Goal: Information Seeking & Learning: Learn about a topic

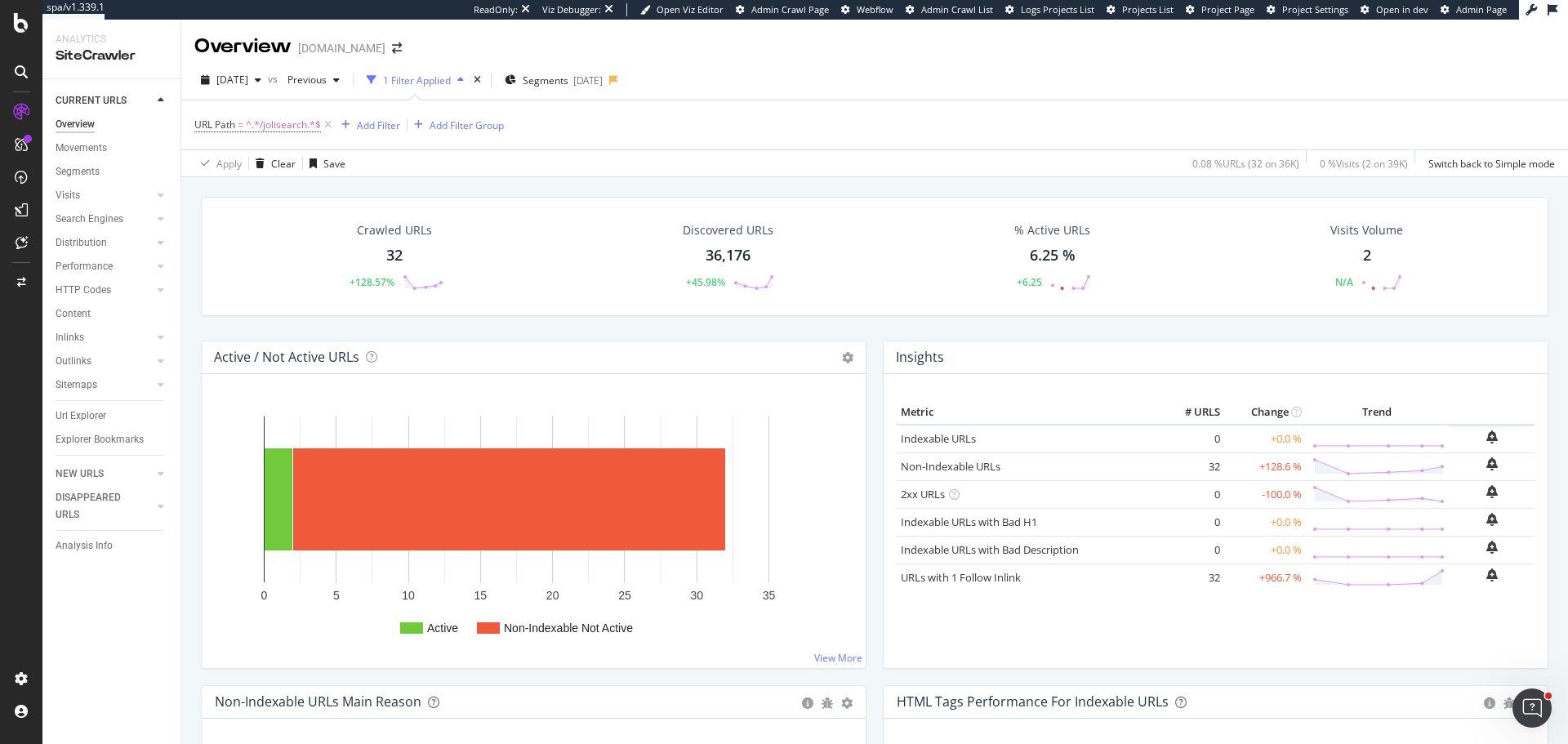
click at [93, 125] on div "Overview" at bounding box center [75, 125] width 39 height 17
click at [485, 85] on div "times" at bounding box center [478, 79] width 14 height 17
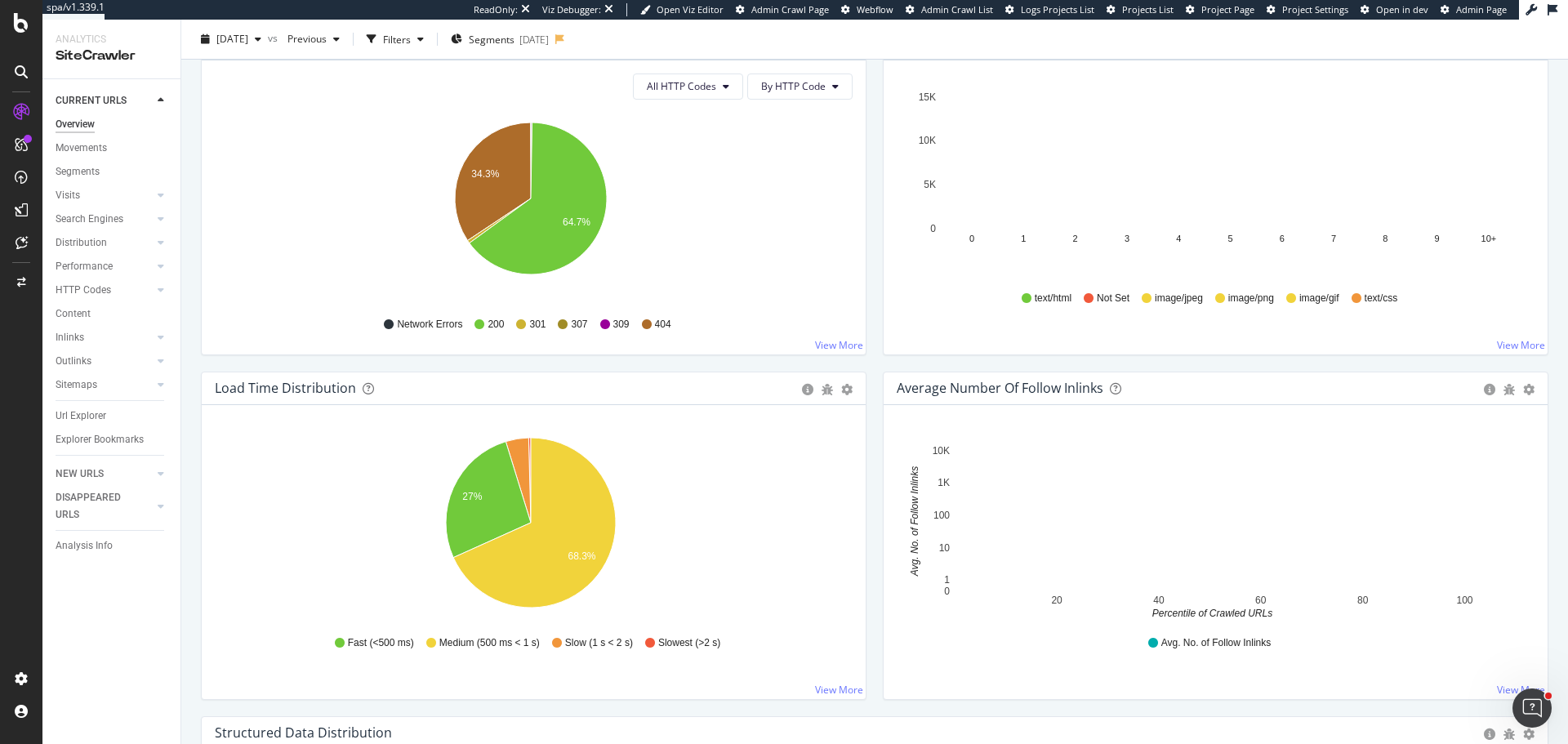
scroll to position [898, 0]
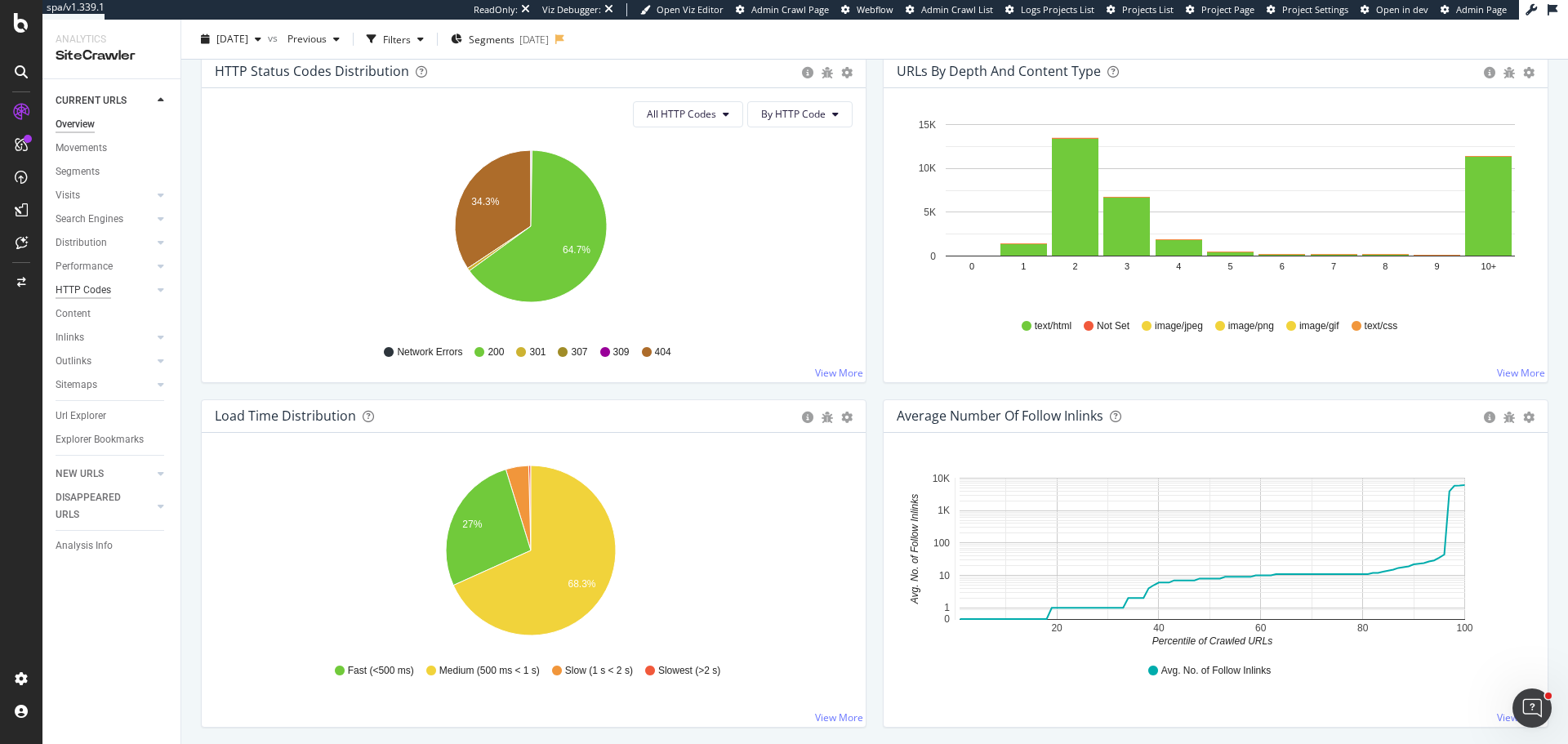
click at [85, 287] on div "HTTP Codes" at bounding box center [84, 290] width 56 height 17
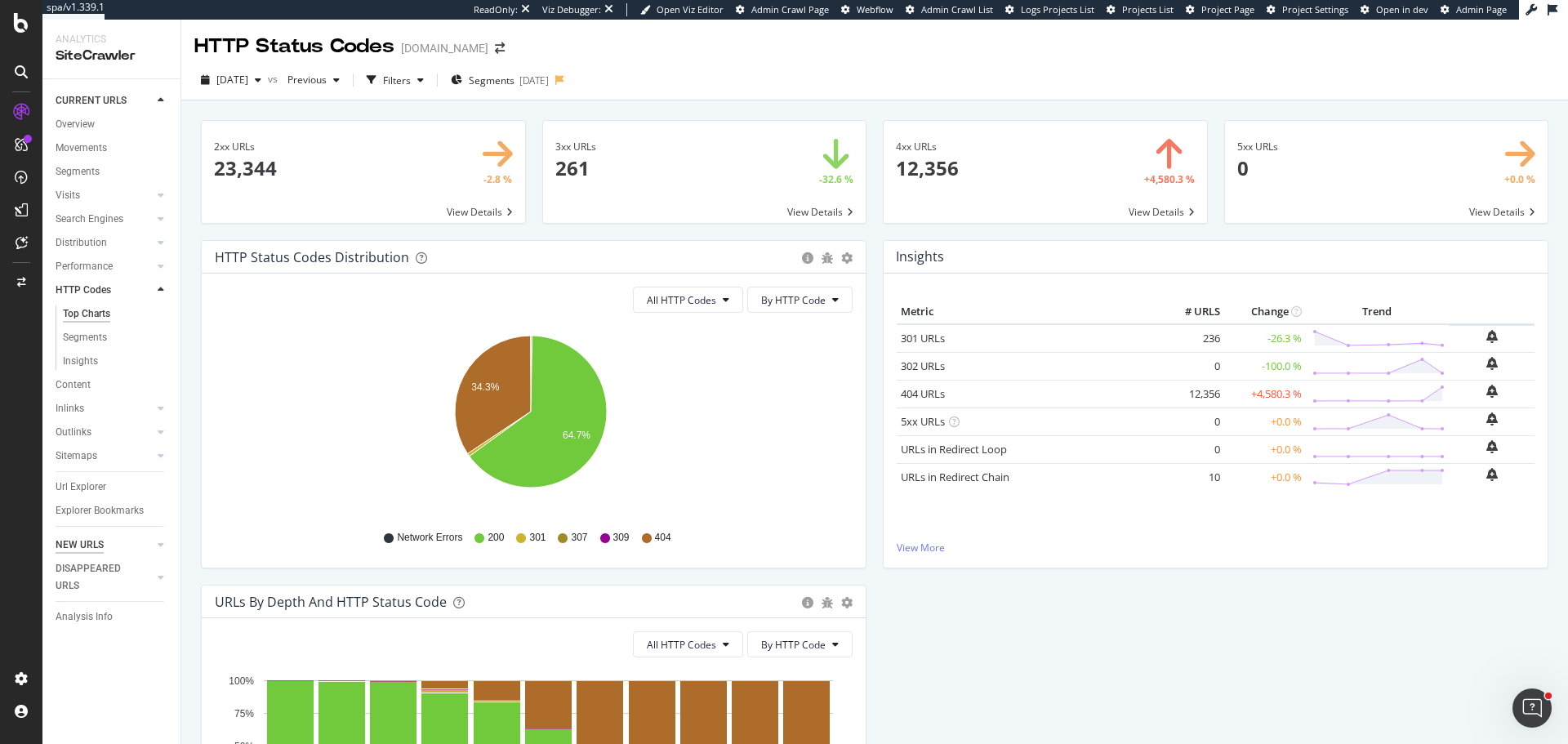
click at [100, 541] on div "NEW URLS" at bounding box center [79, 545] width 48 height 17
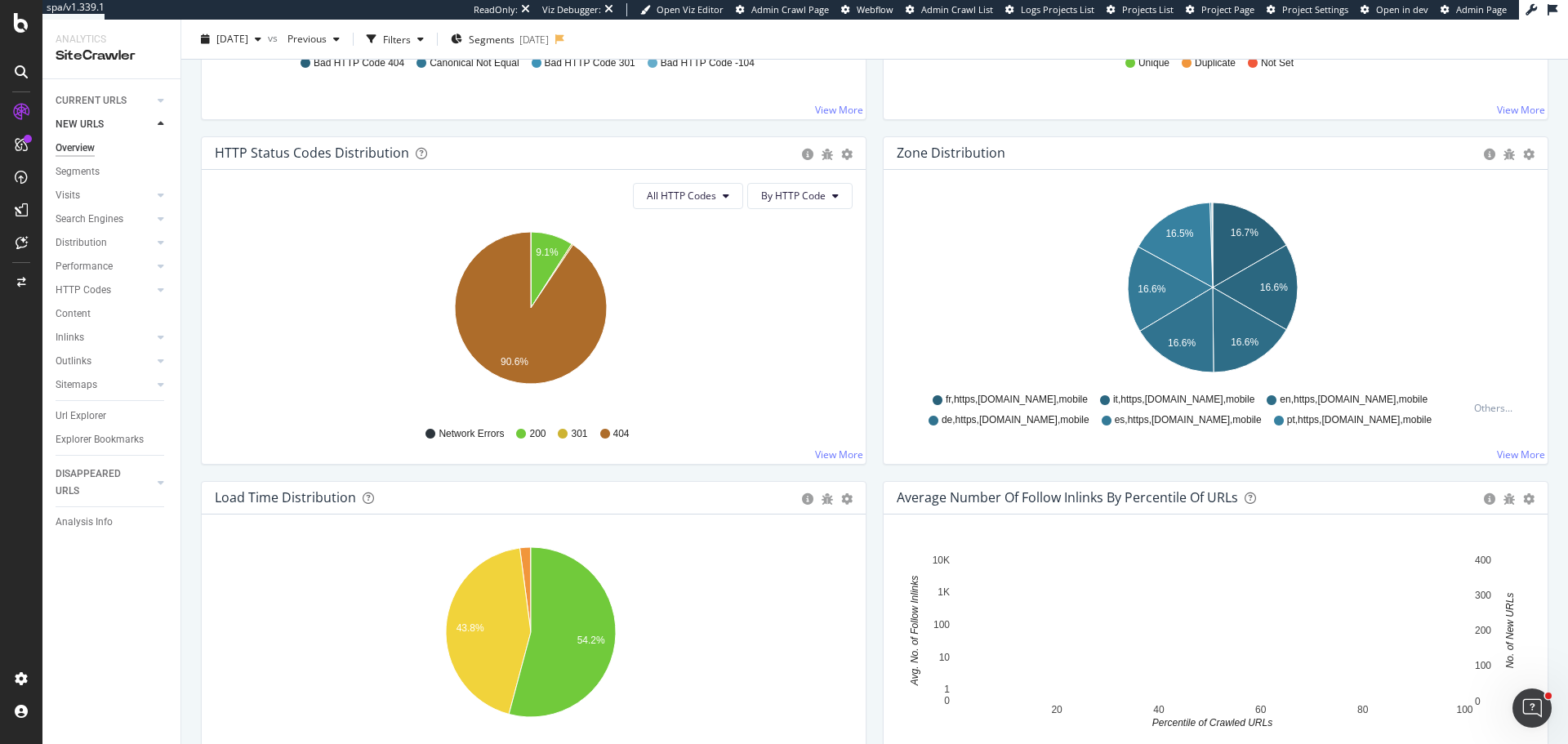
scroll to position [734, 0]
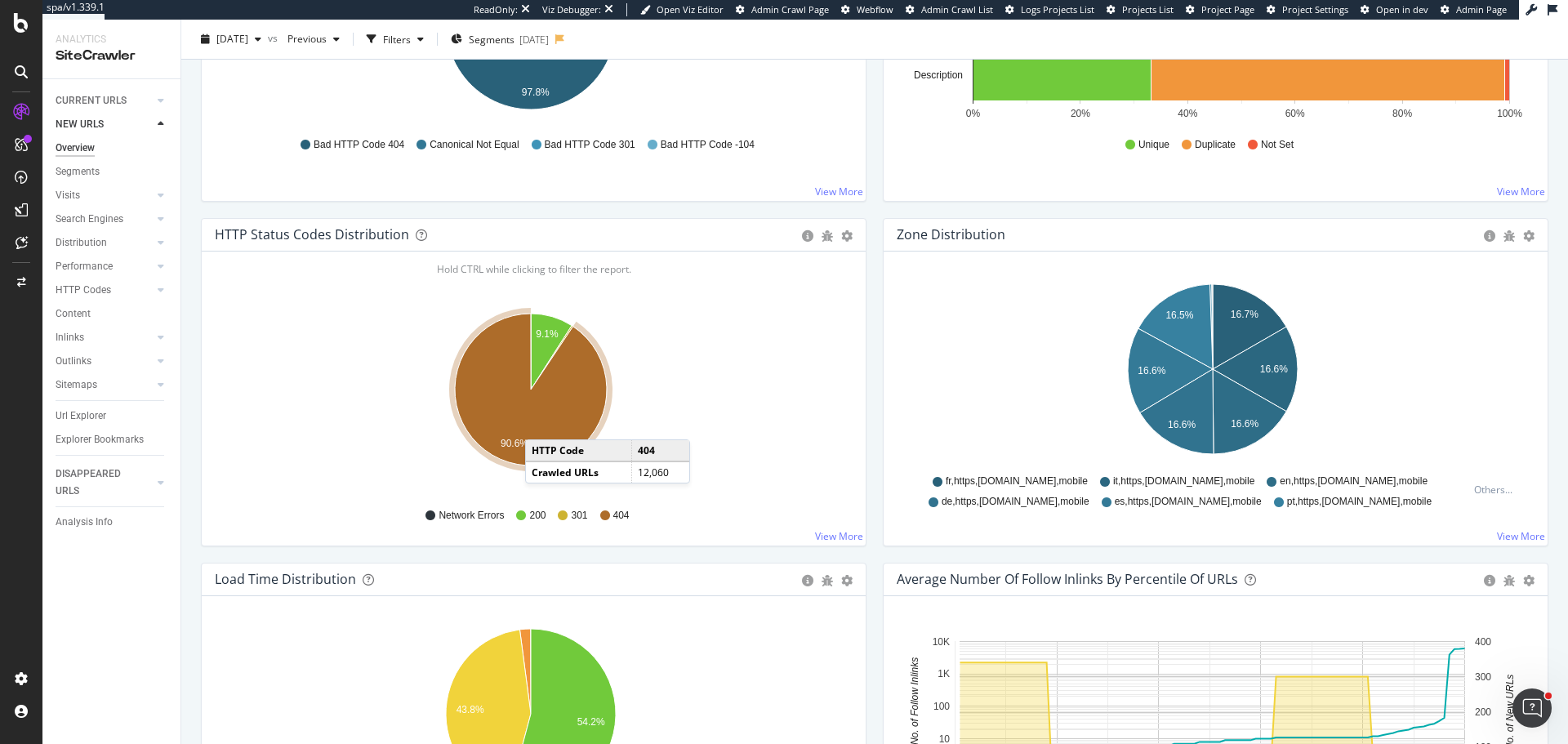
click at [541, 423] on icon "A chart." at bounding box center [531, 389] width 152 height 152
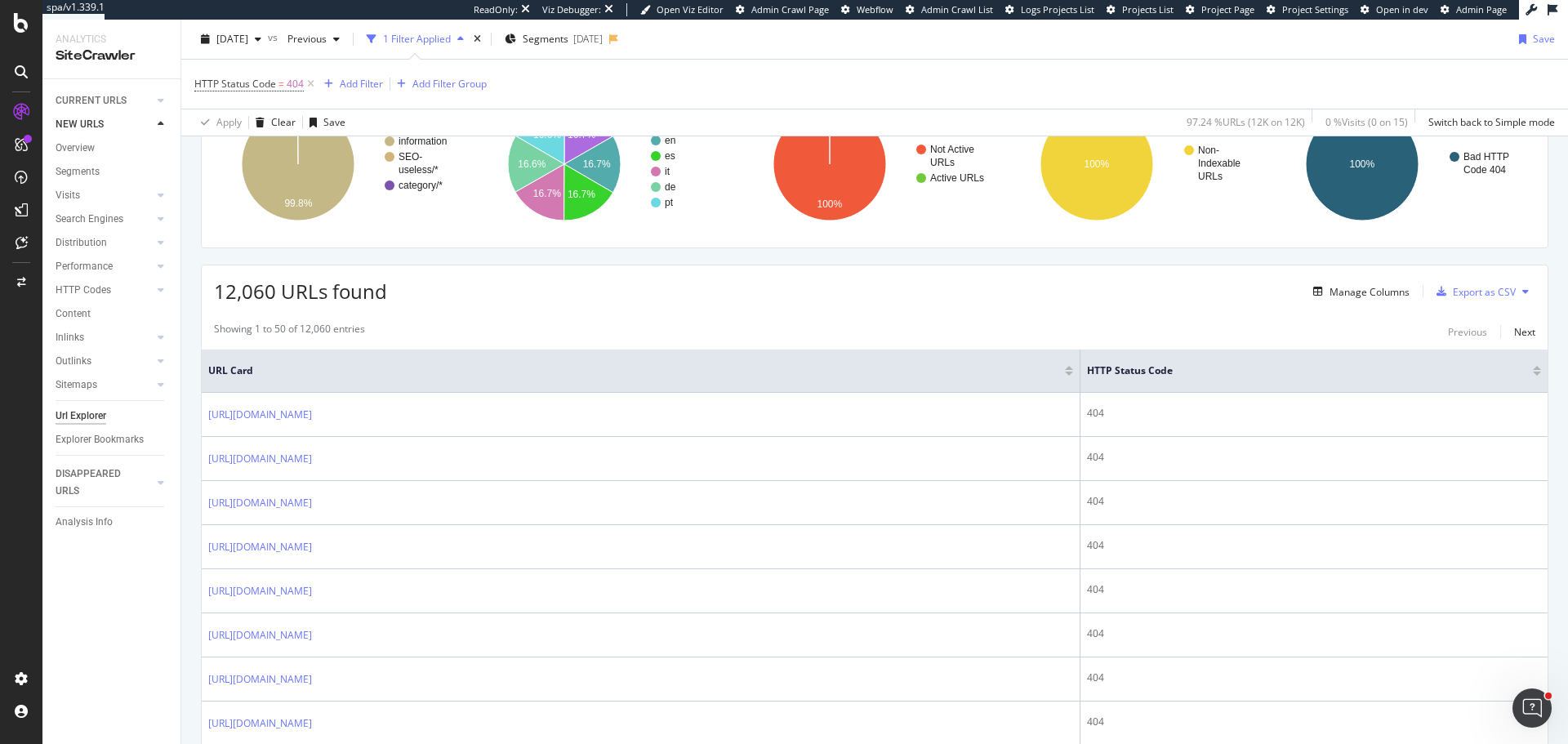
scroll to position [82, 0]
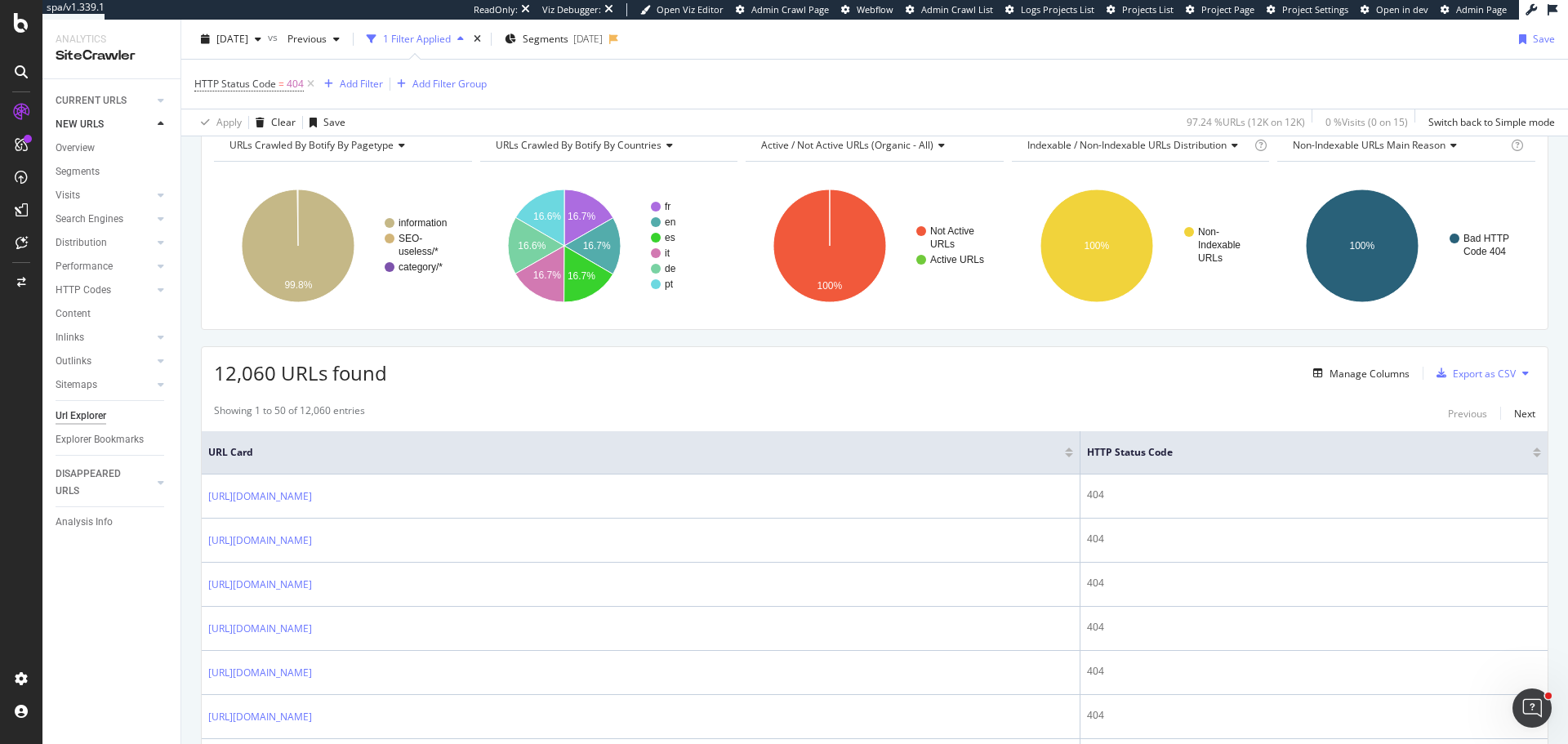
click at [1161, 143] on span "Indexable / Non-Indexable URLs distribution" at bounding box center [1127, 145] width 200 height 14
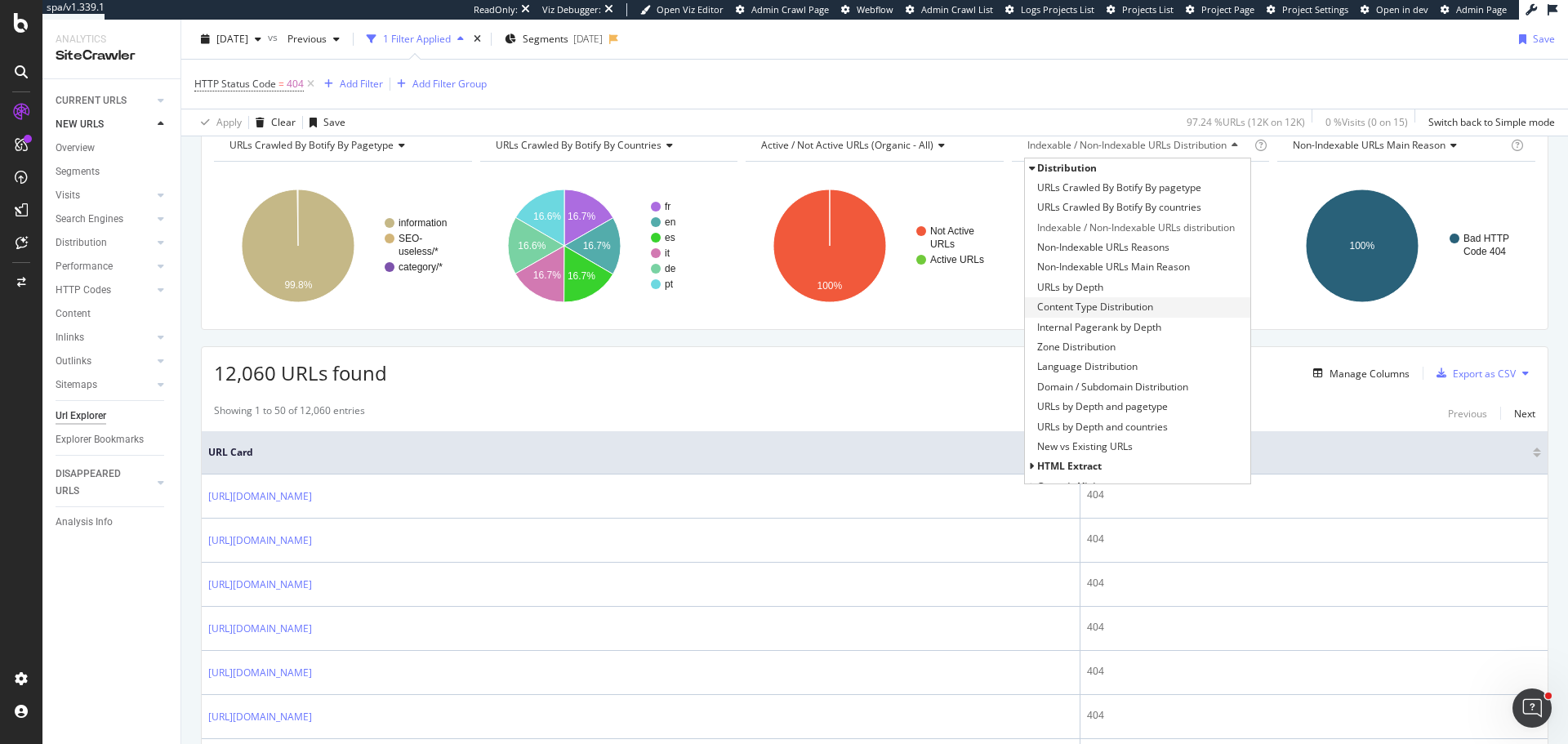
click at [1083, 297] on div "Content Type Distribution" at bounding box center [1137, 307] width 226 height 19
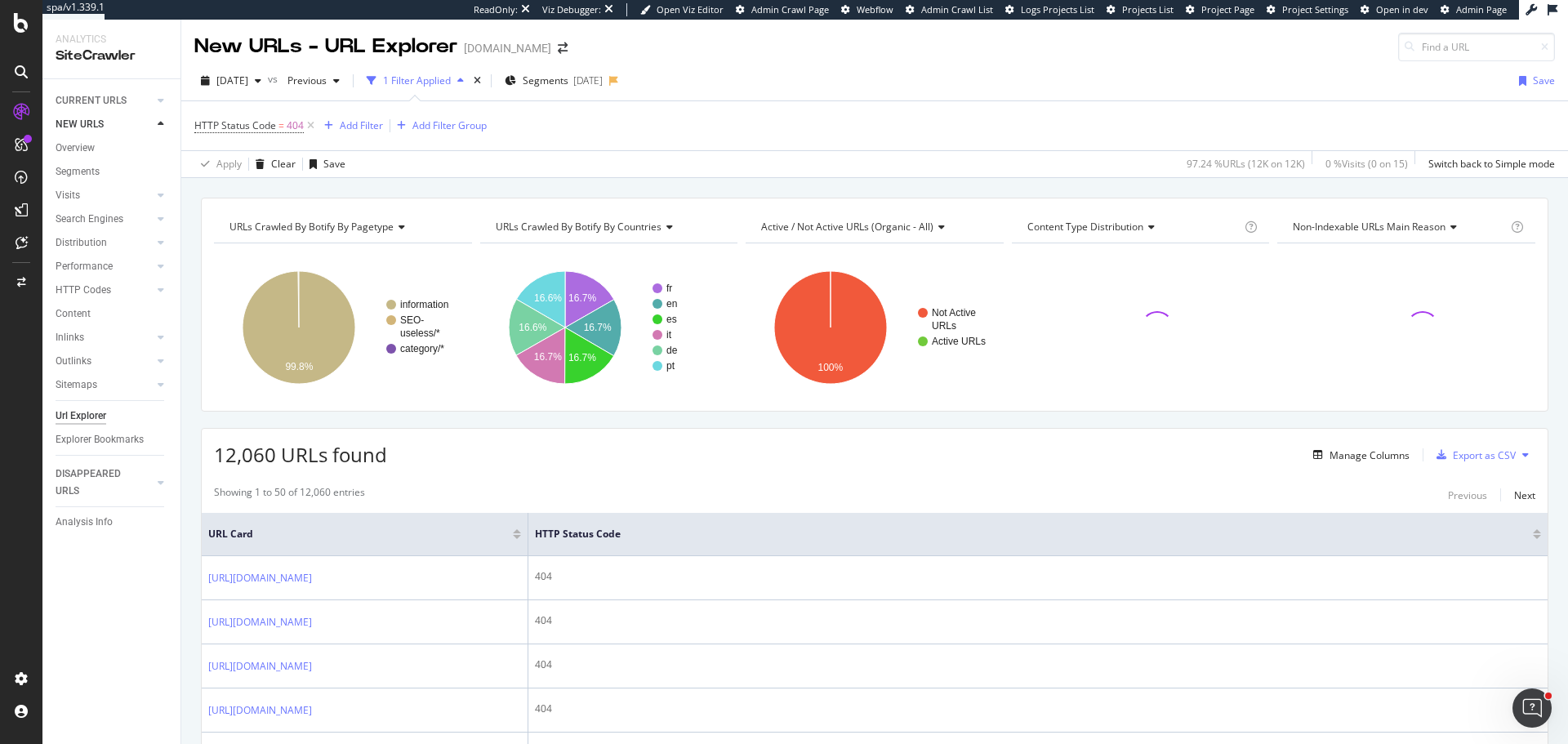
click at [1150, 212] on div "Content Type Distribution Chart (by Value) Table Expand Export as CSV Export as…" at bounding box center [1141, 227] width 258 height 32
click at [1136, 226] on span "Content Type Distribution" at bounding box center [1085, 227] width 116 height 14
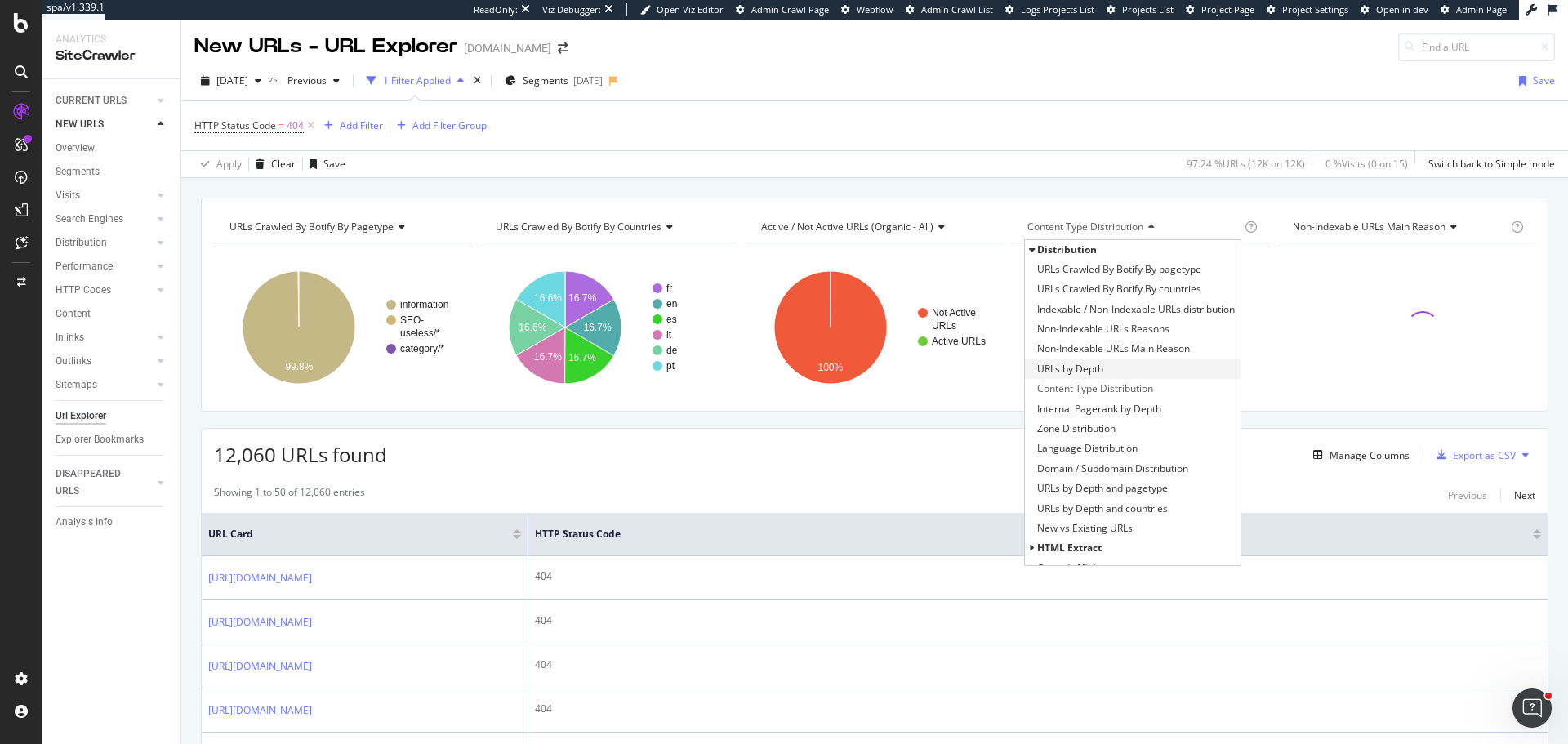
click at [1074, 368] on span "URLs by Depth" at bounding box center [1070, 369] width 66 height 17
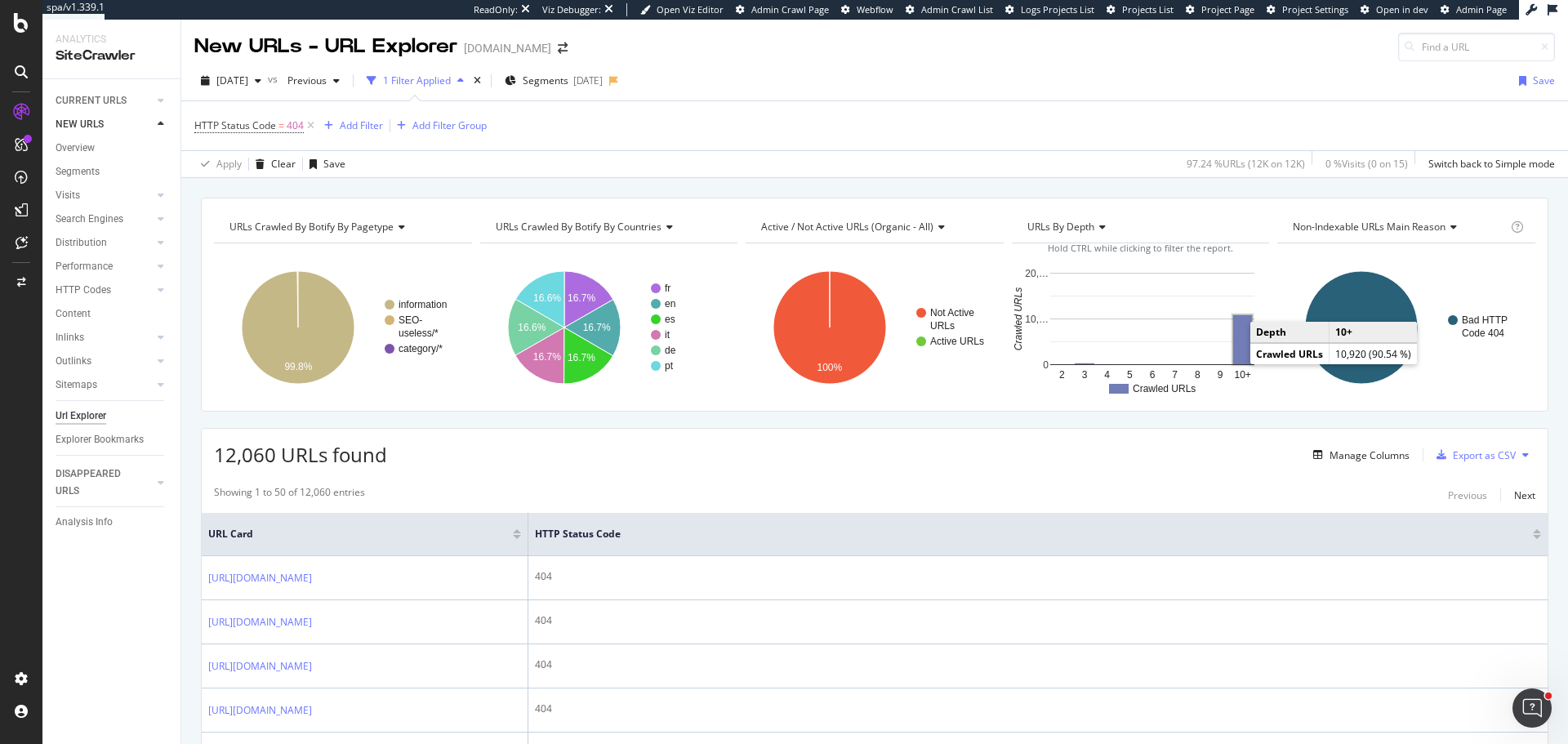
click at [1240, 349] on rect "A chart." at bounding box center [1243, 340] width 19 height 49
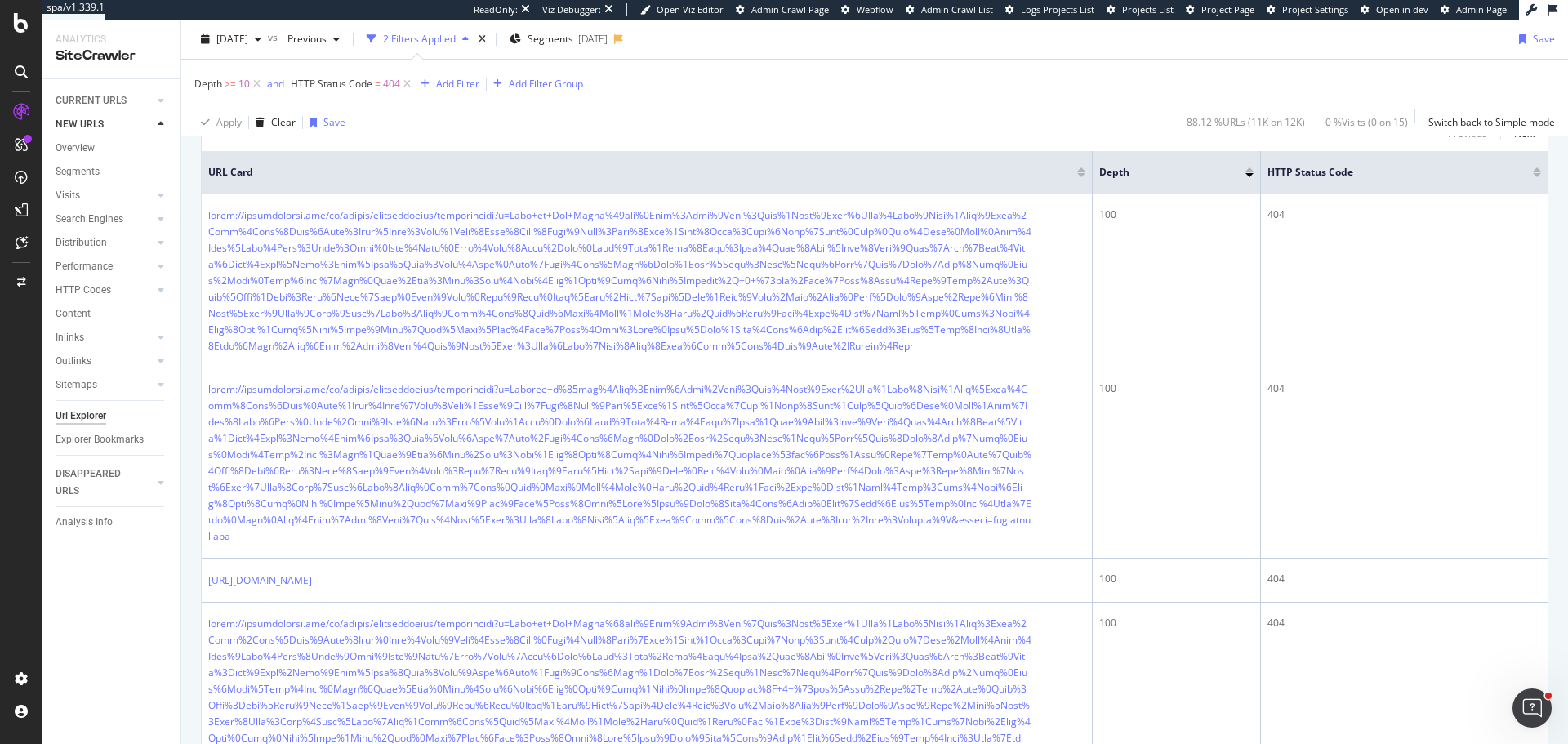
scroll to position [327, 0]
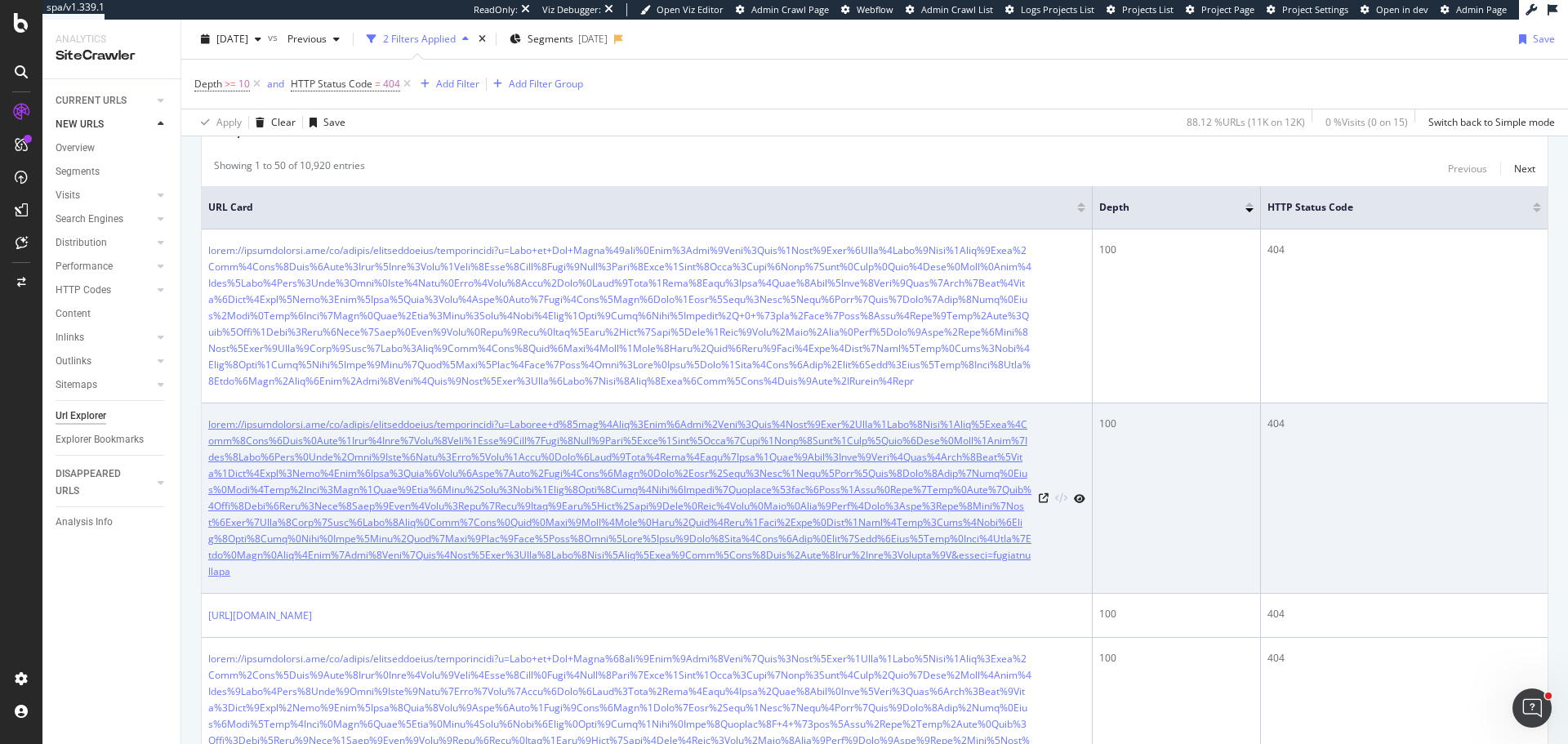
click at [636, 579] on link at bounding box center [620, 497] width 824 height 163
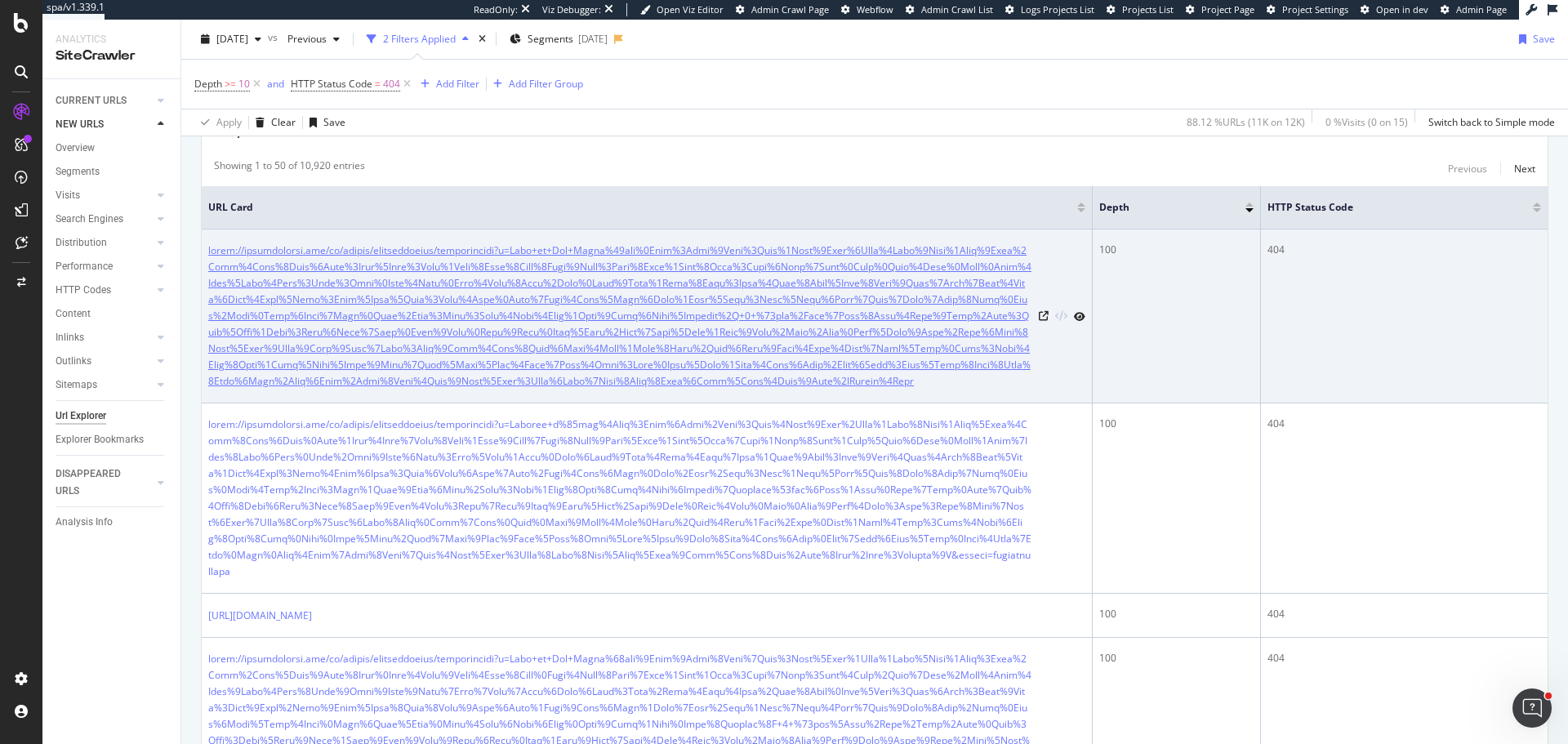
click at [339, 362] on link at bounding box center [620, 315] width 824 height 147
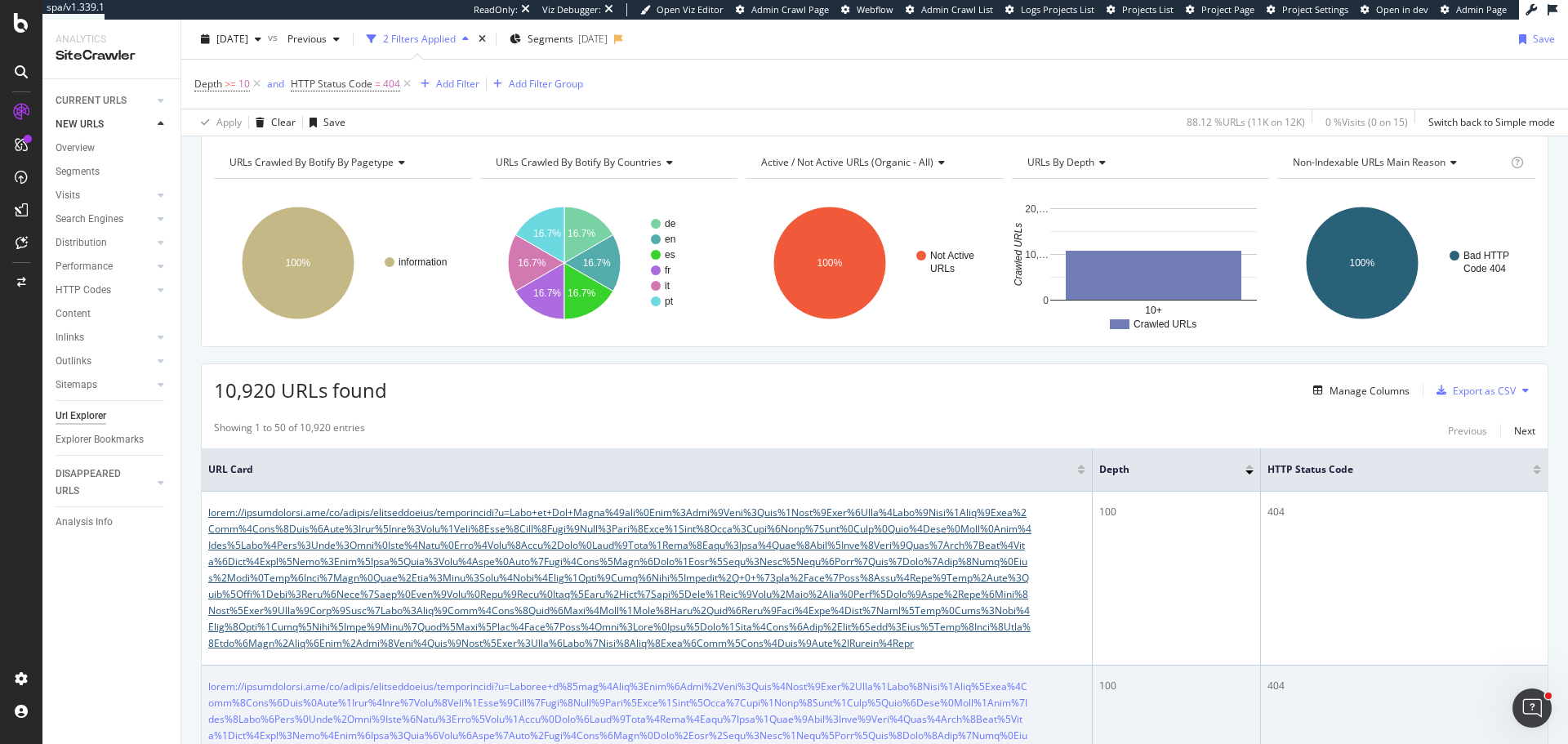
scroll to position [0, 0]
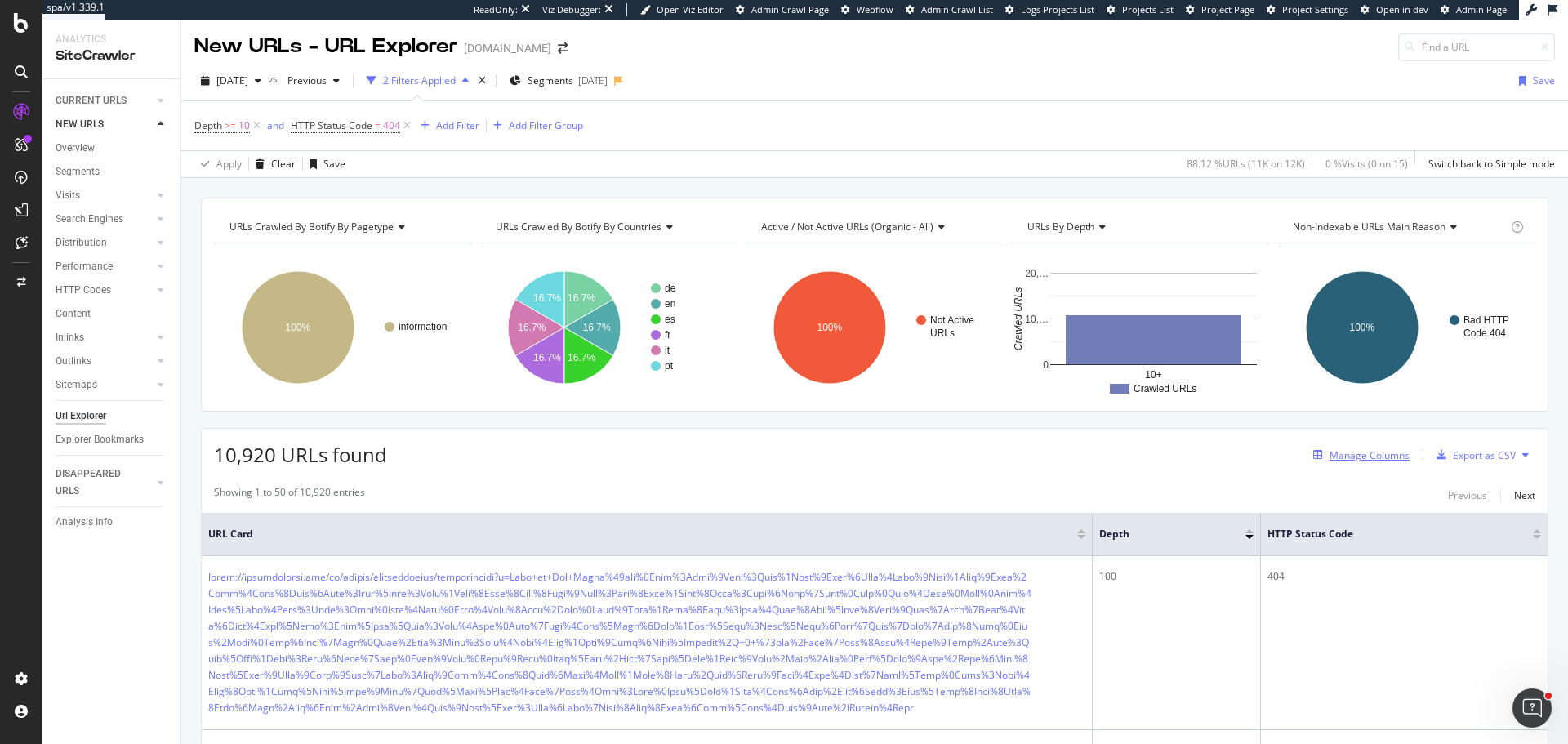
click at [1354, 456] on div "Manage Columns" at bounding box center [1369, 455] width 80 height 14
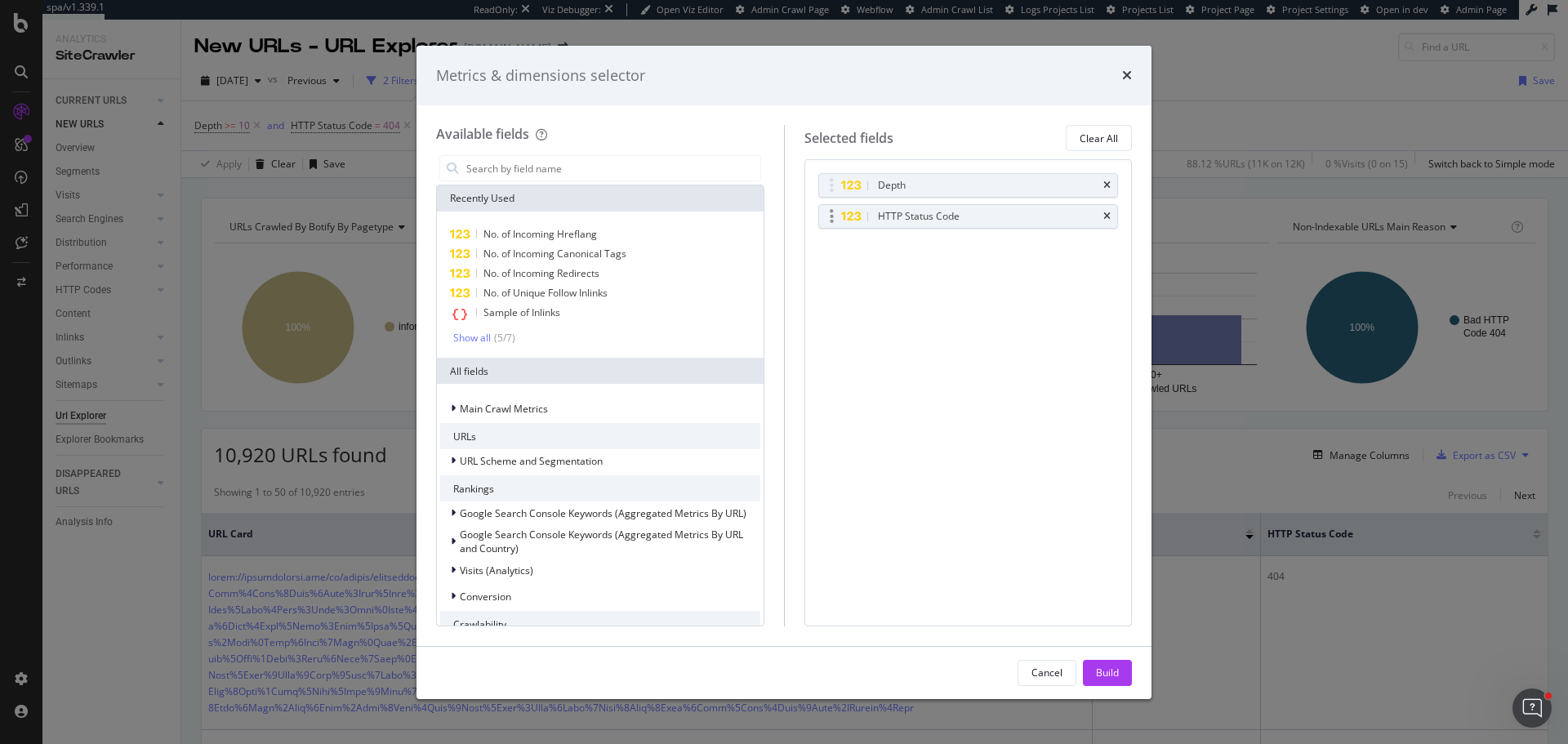
click at [1102, 214] on div "HTTP Status Code" at bounding box center [968, 216] width 299 height 23
click at [1107, 215] on icon "times" at bounding box center [1107, 216] width 7 height 10
click at [613, 162] on input "modal" at bounding box center [612, 168] width 295 height 24
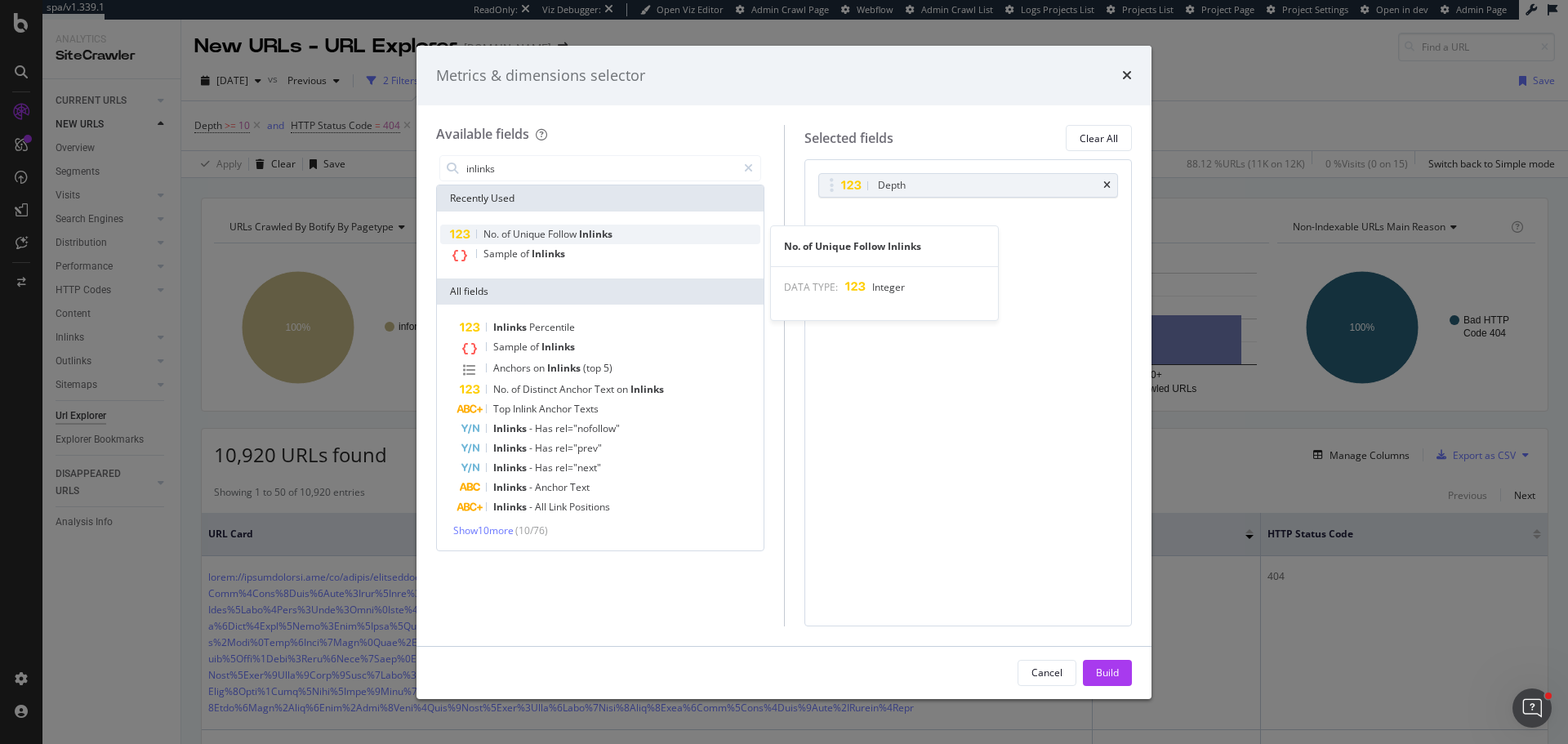
click at [535, 236] on span "Unique" at bounding box center [530, 233] width 35 height 14
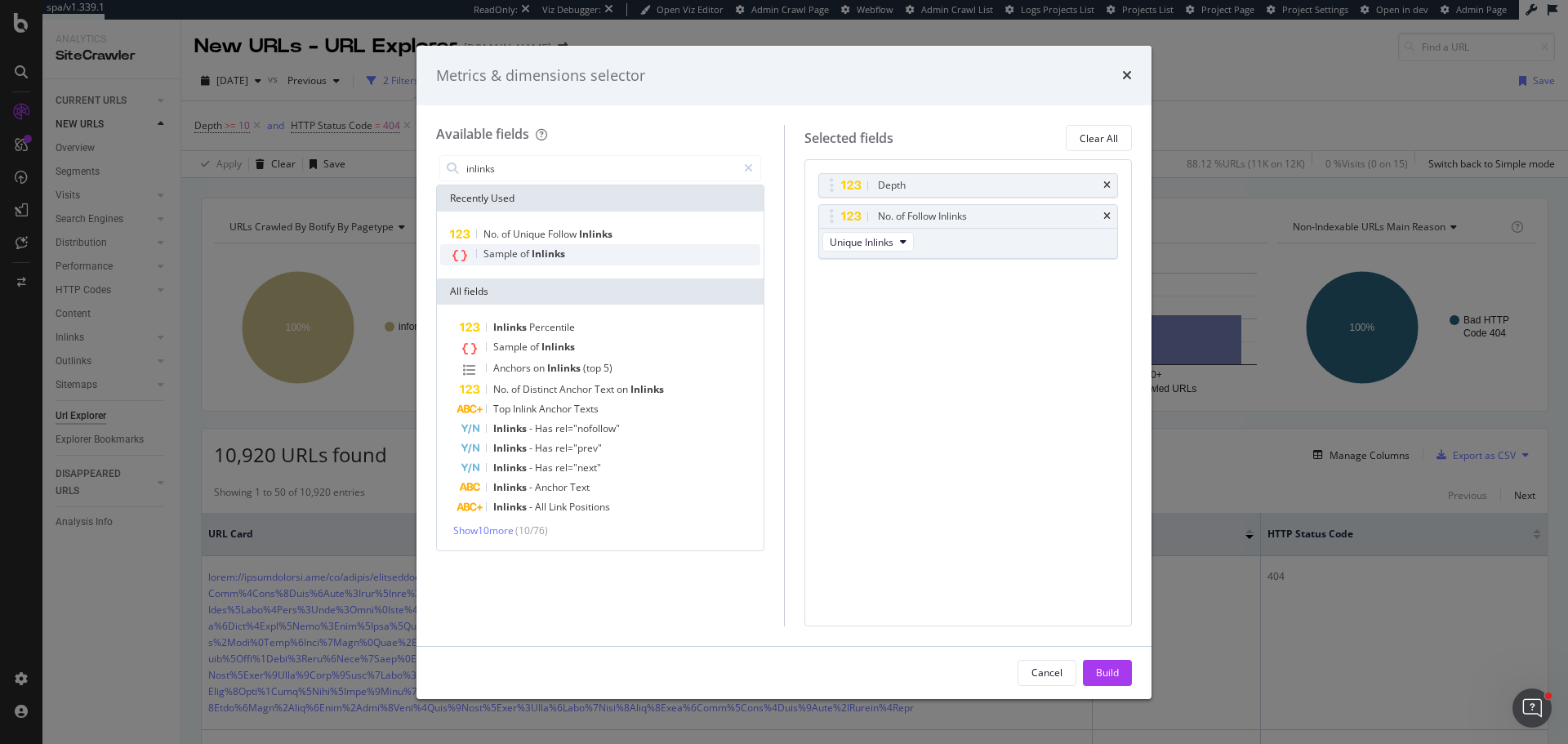
click at [522, 255] on span "of" at bounding box center [526, 254] width 11 height 14
click at [535, 173] on input "inlinks" at bounding box center [601, 168] width 272 height 24
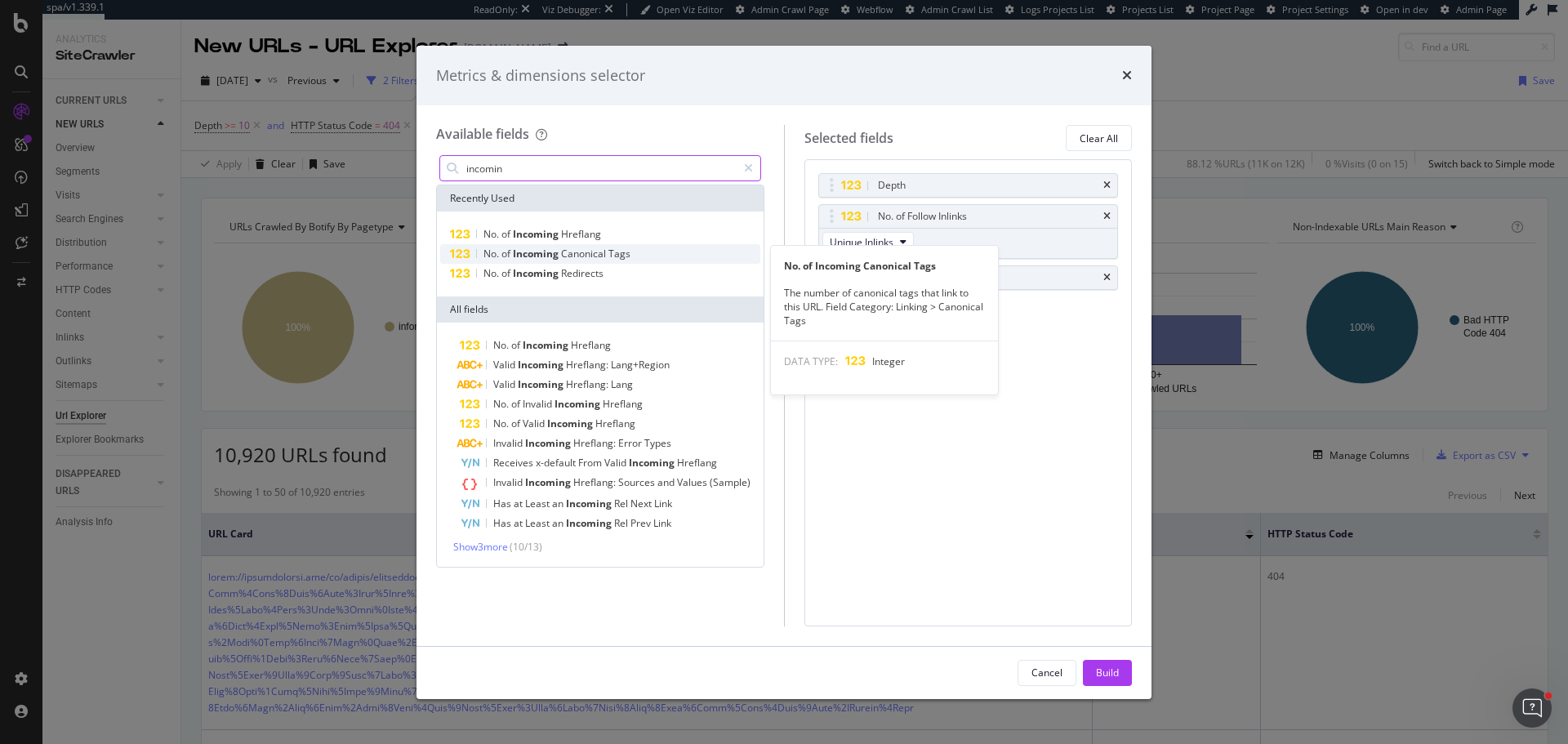
type input "incomin"
click at [538, 247] on span "Incoming" at bounding box center [536, 254] width 48 height 14
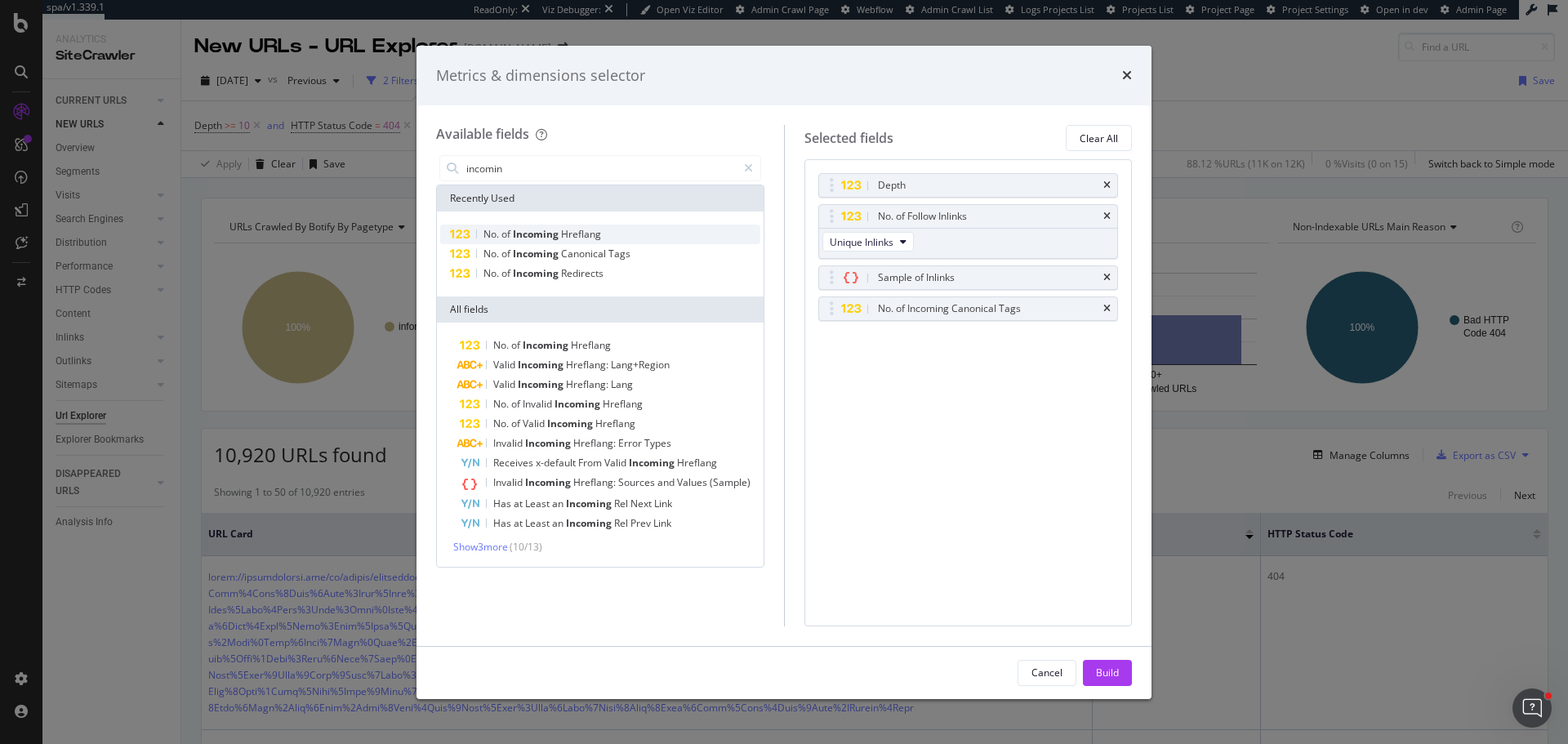
click at [546, 233] on span "Incoming" at bounding box center [536, 233] width 48 height 14
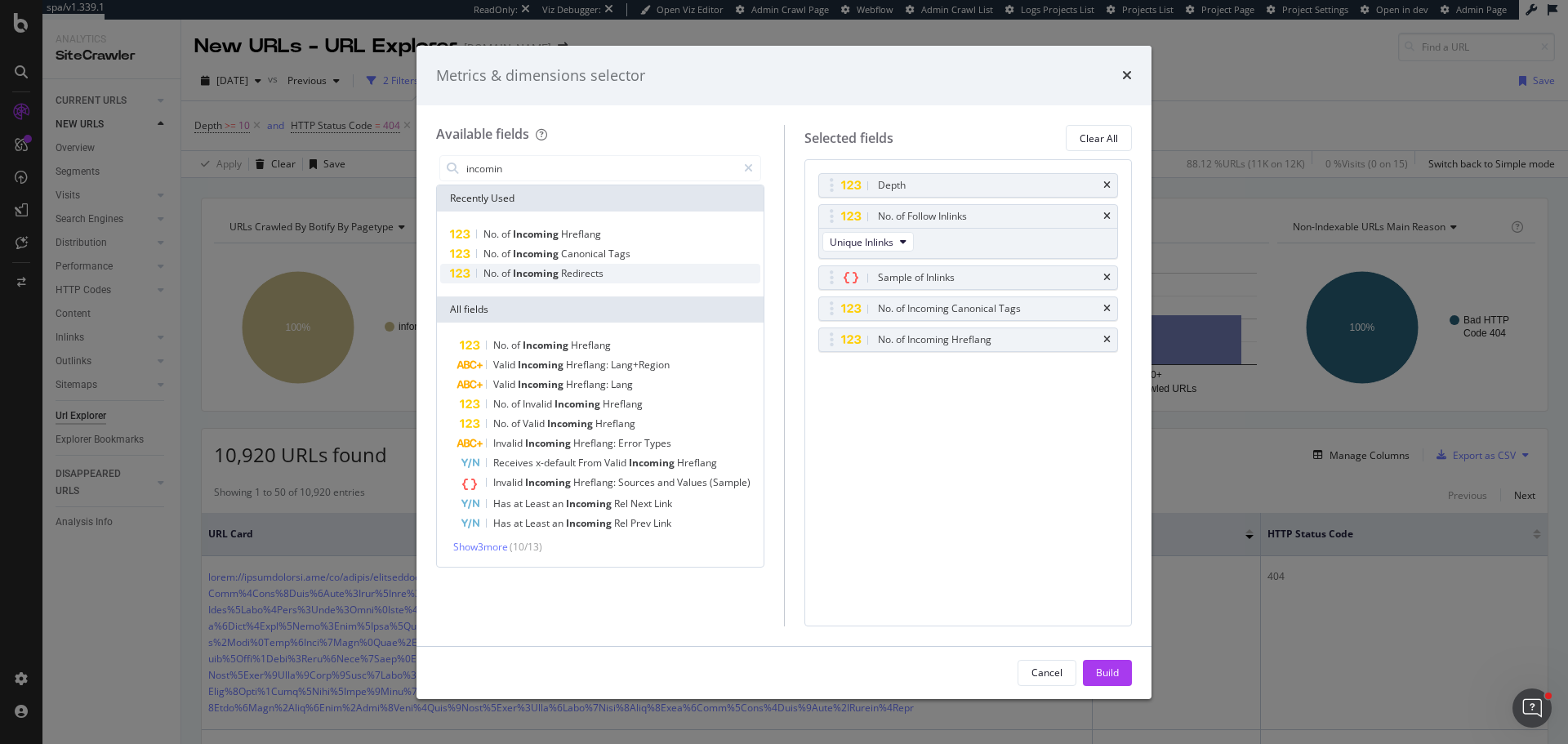
click at [542, 276] on span "Incoming" at bounding box center [536, 273] width 48 height 14
click at [1119, 680] on button "Build" at bounding box center [1107, 673] width 49 height 26
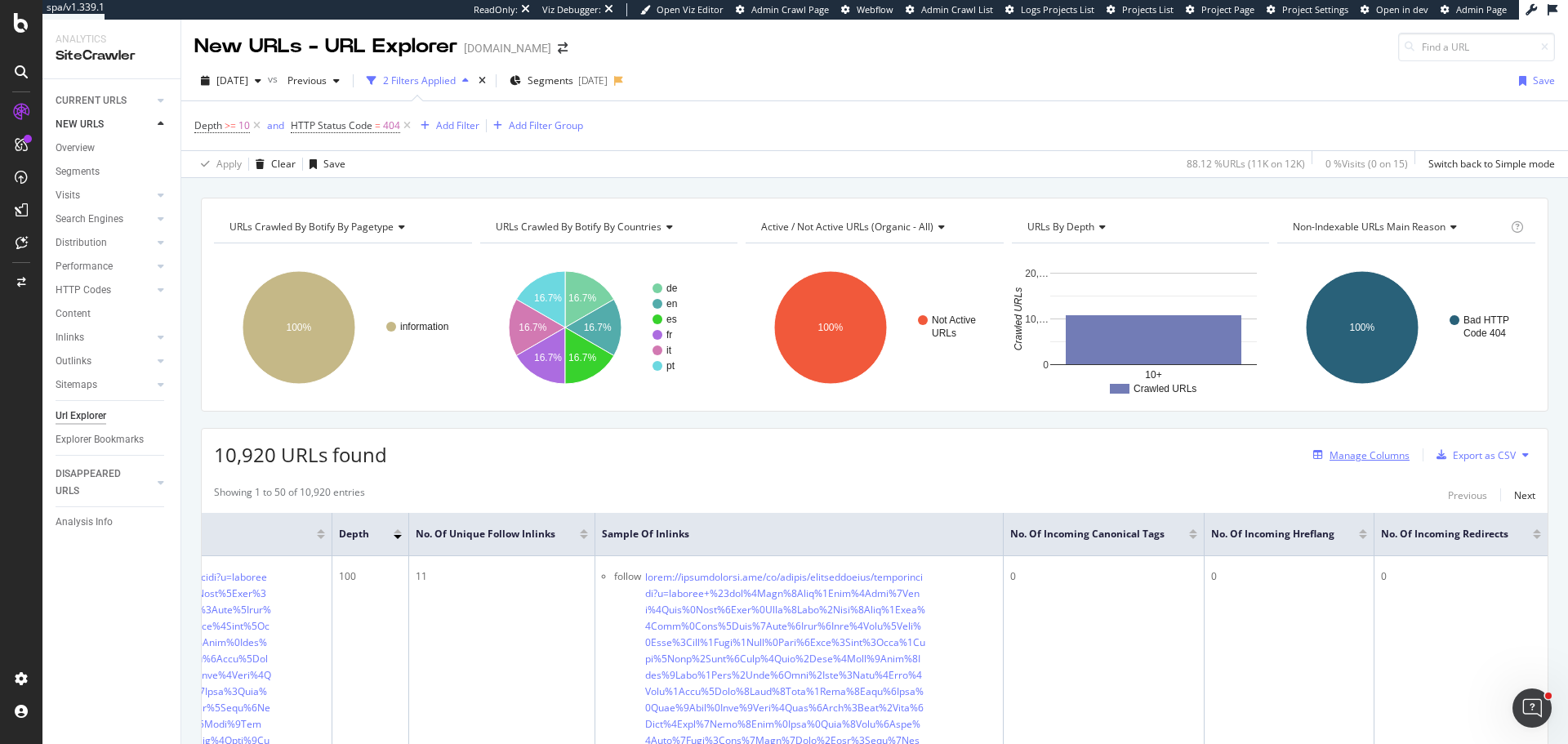
click at [1379, 458] on div "Manage Columns" at bounding box center [1369, 455] width 80 height 14
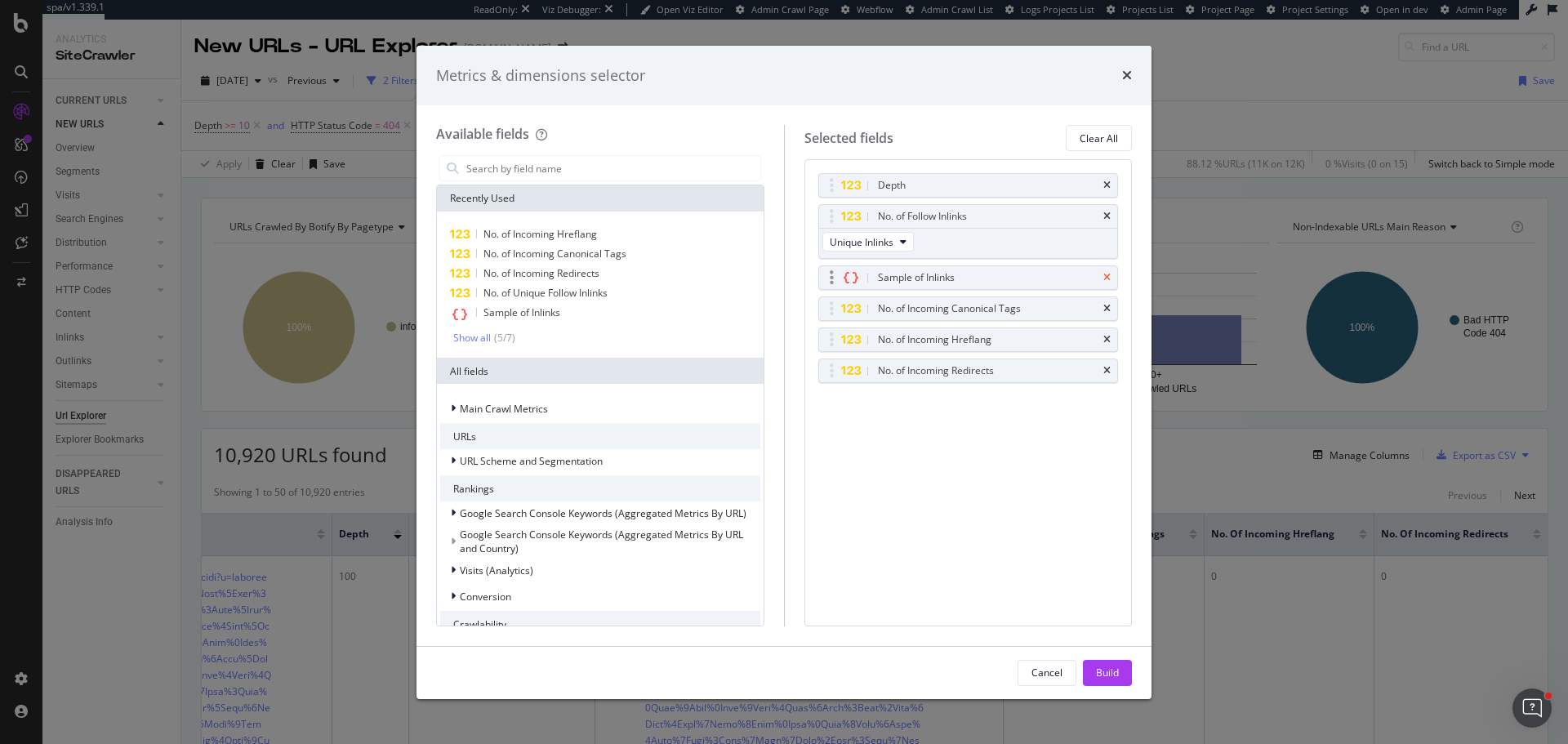
click at [1109, 273] on icon "times" at bounding box center [1107, 277] width 7 height 10
click at [1114, 678] on div "Build" at bounding box center [1107, 673] width 23 height 14
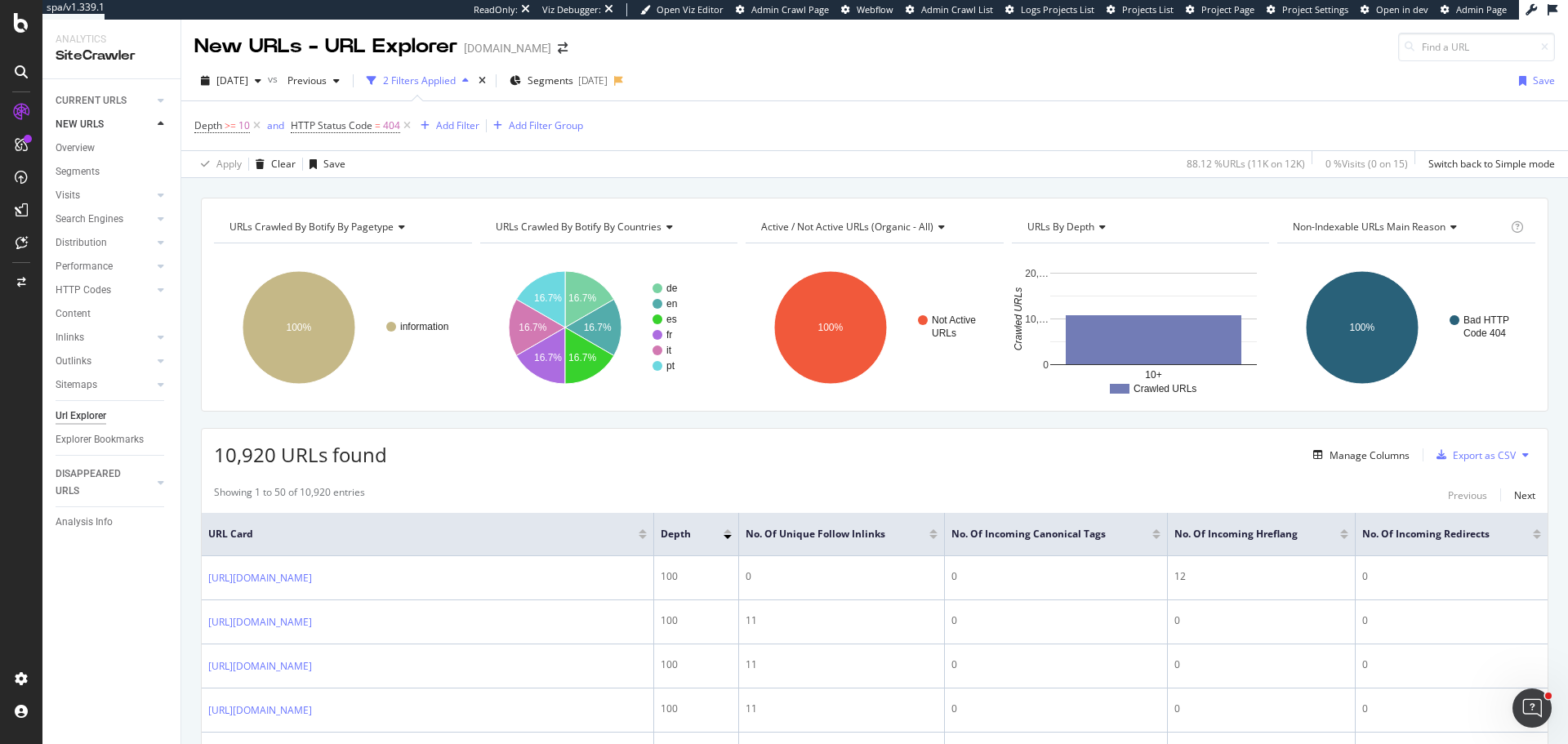
click at [849, 227] on span "Active / Not Active URLs (organic - all)" at bounding box center [847, 227] width 173 height 14
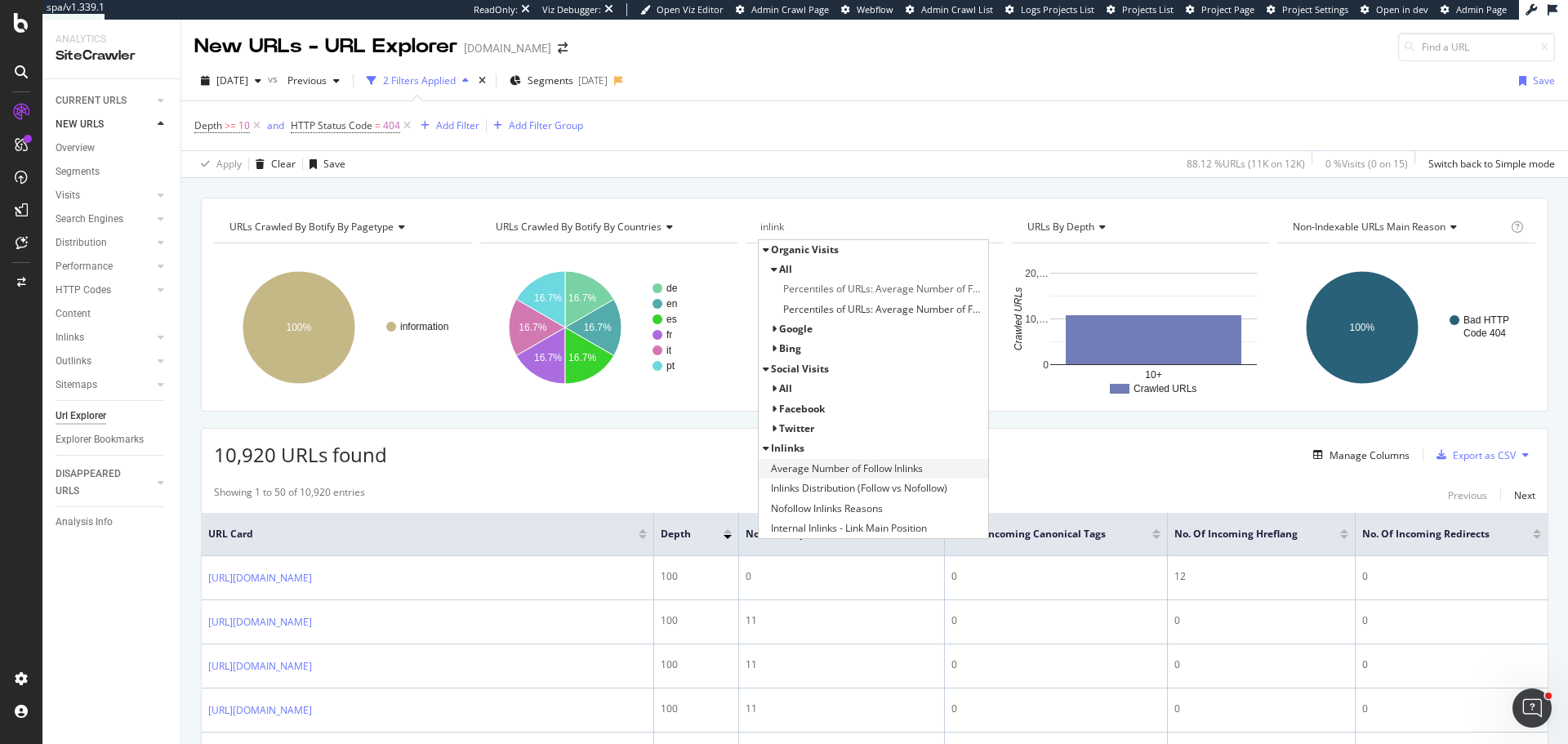
type input "inlink"
click at [865, 468] on span "Average Number of Follow Inlinks" at bounding box center [846, 468] width 152 height 17
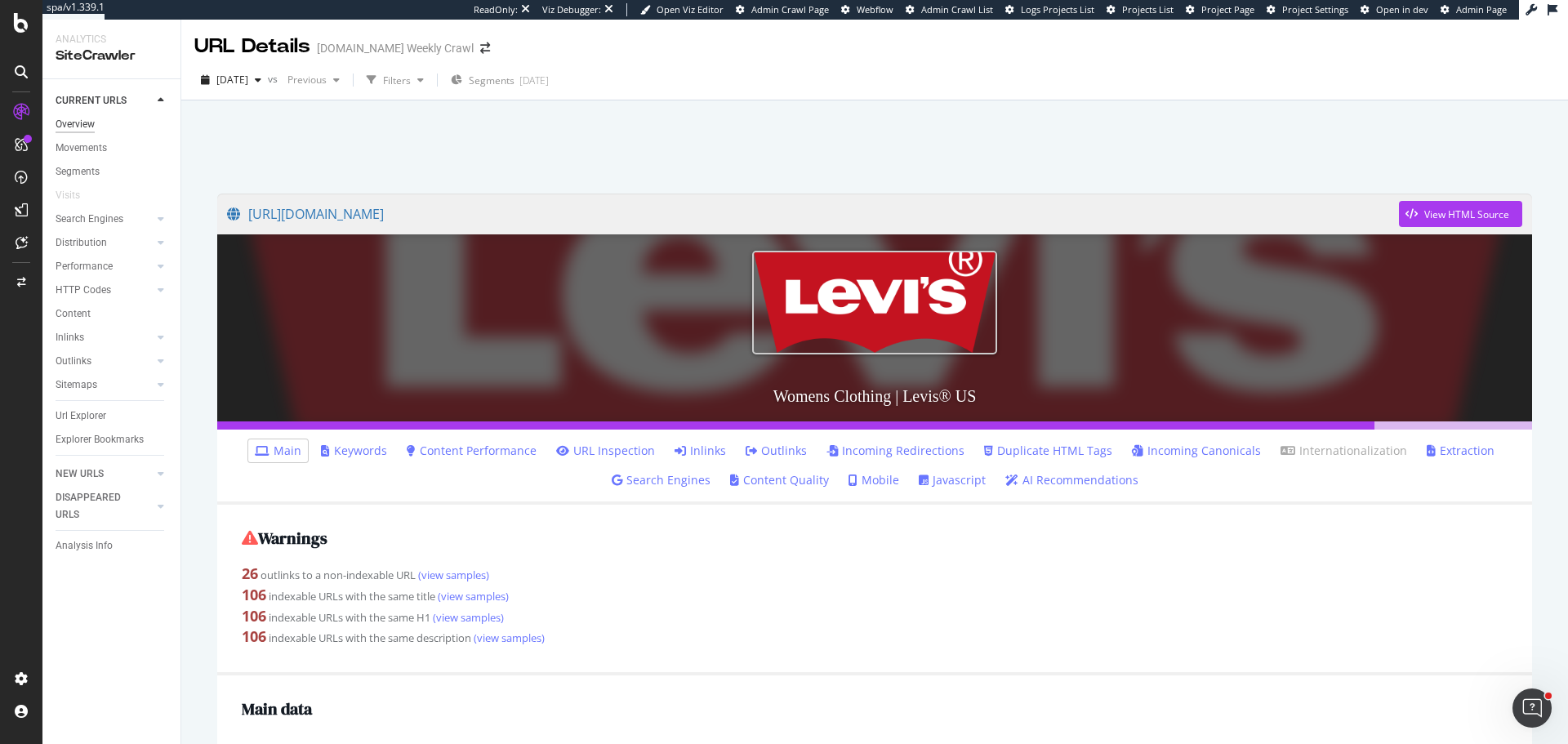
click at [94, 123] on div "Overview" at bounding box center [75, 125] width 39 height 17
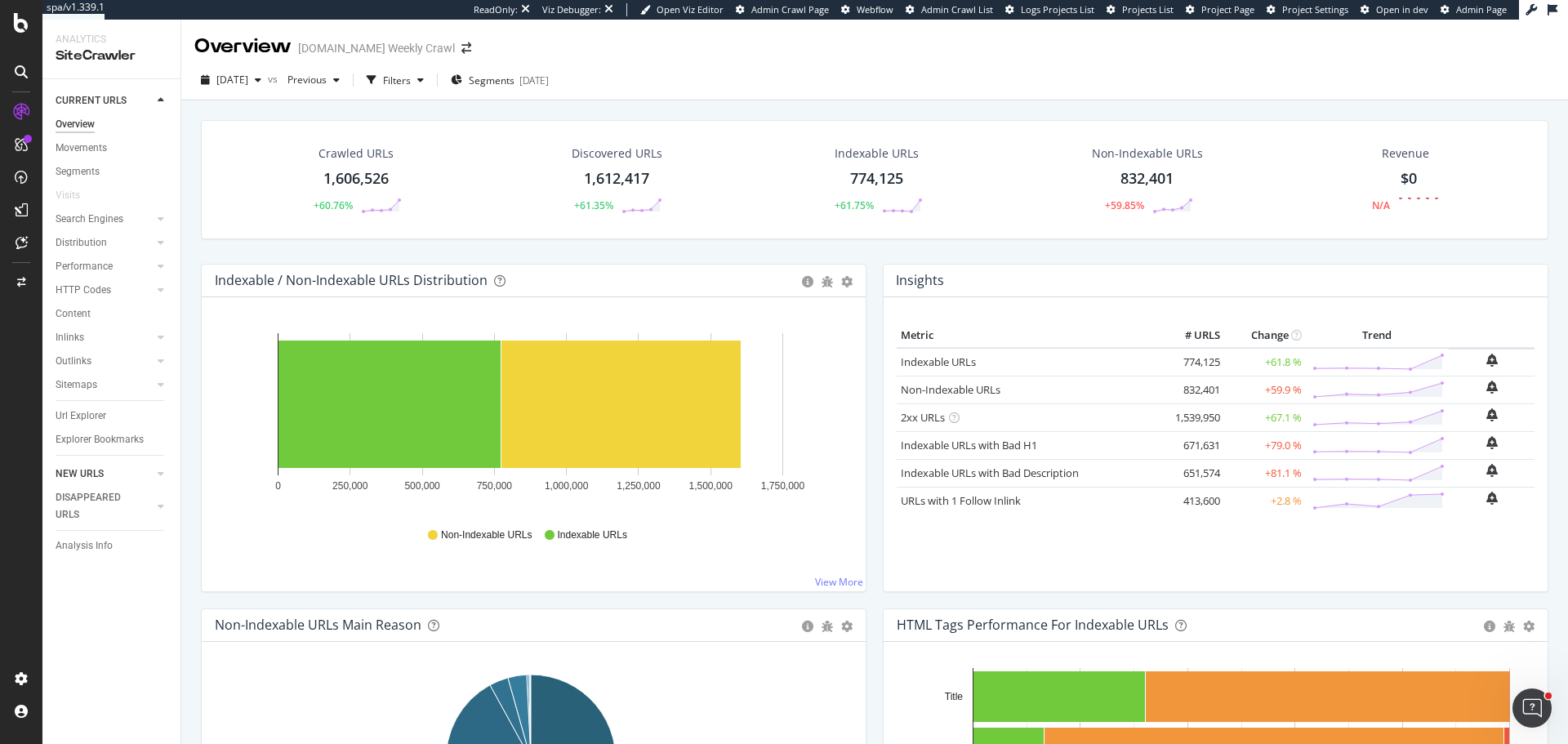
click at [103, 472] on link "NEW URLS" at bounding box center [104, 474] width 97 height 17
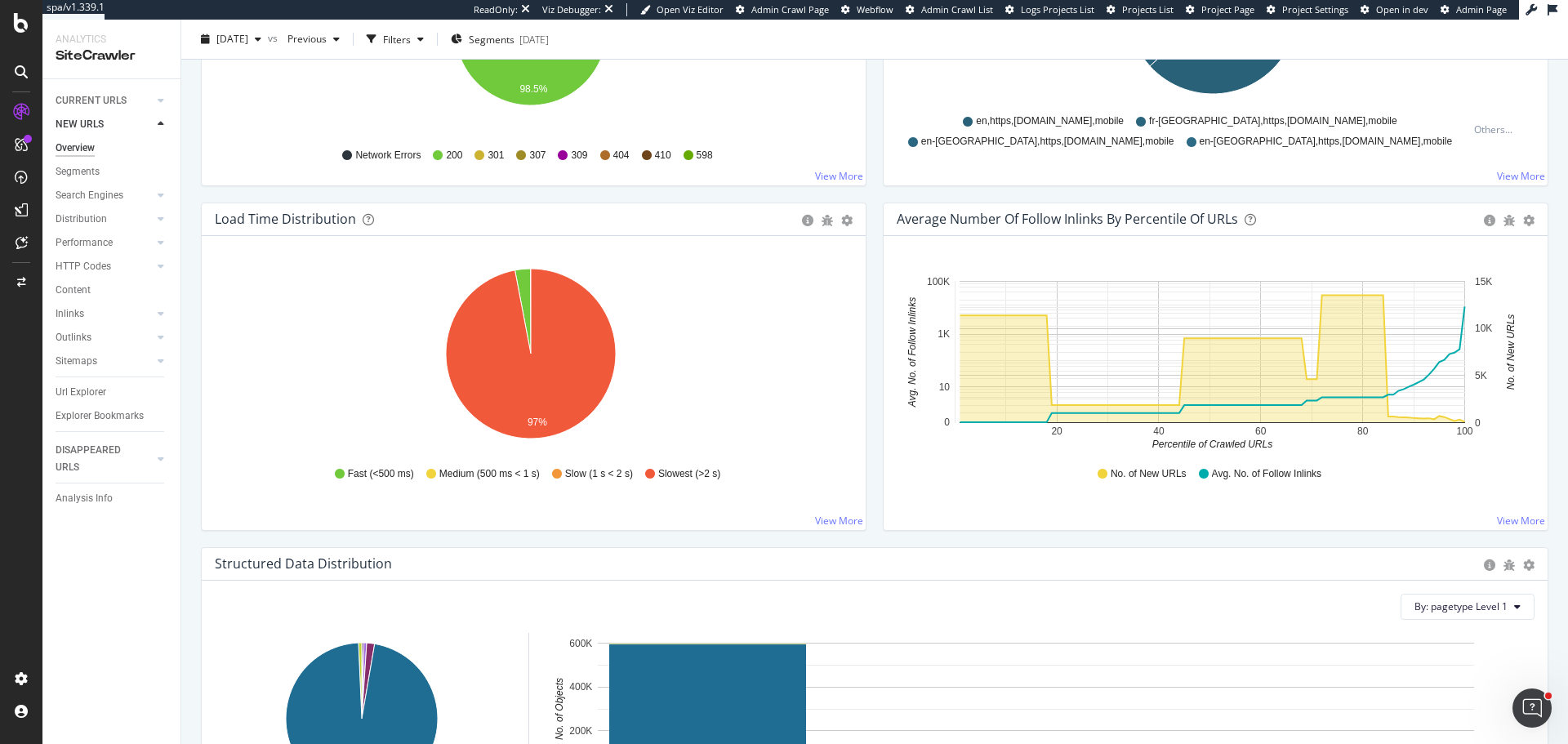
scroll to position [1072, 0]
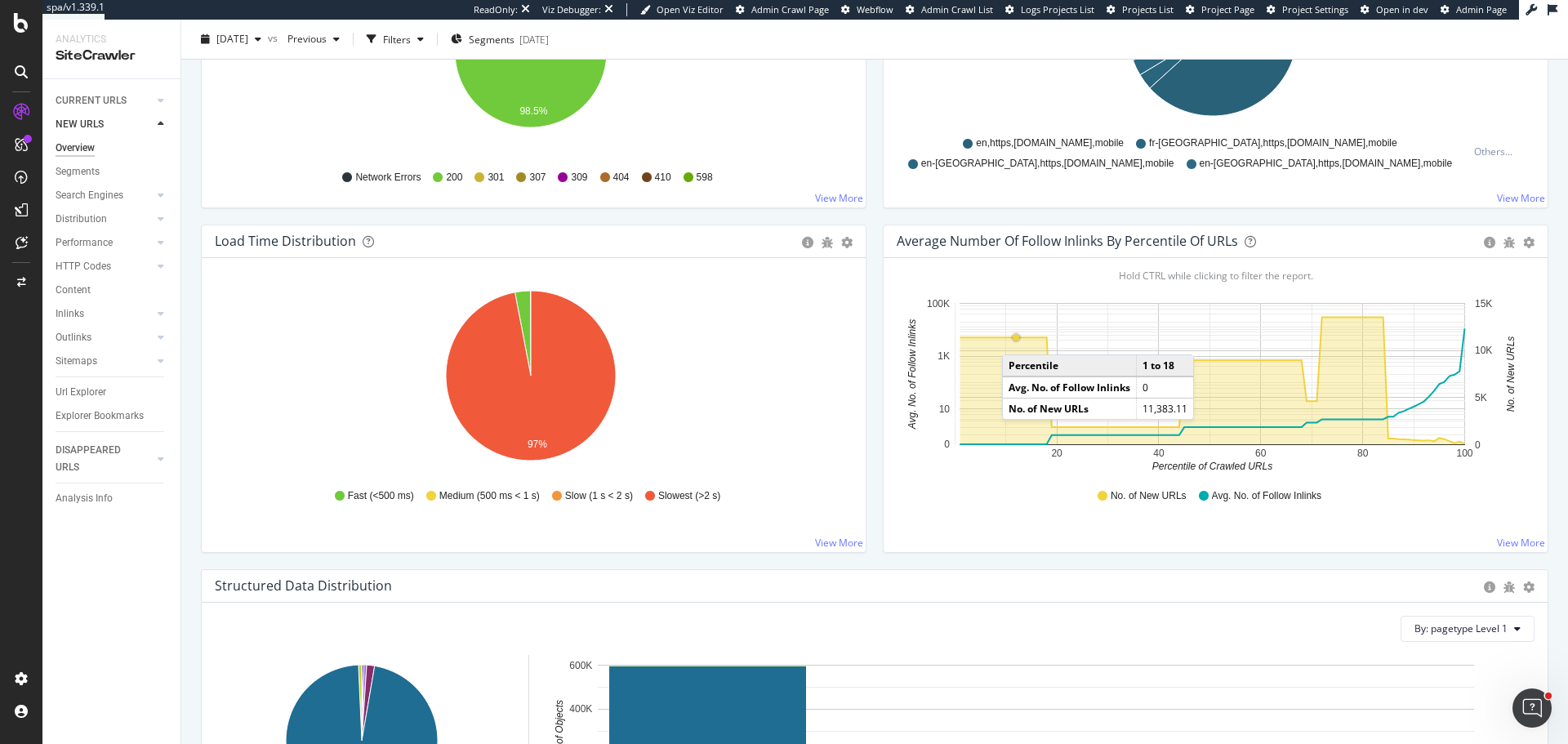
click at [1013, 338] on circle "A chart." at bounding box center [1015, 336] width 6 height 6
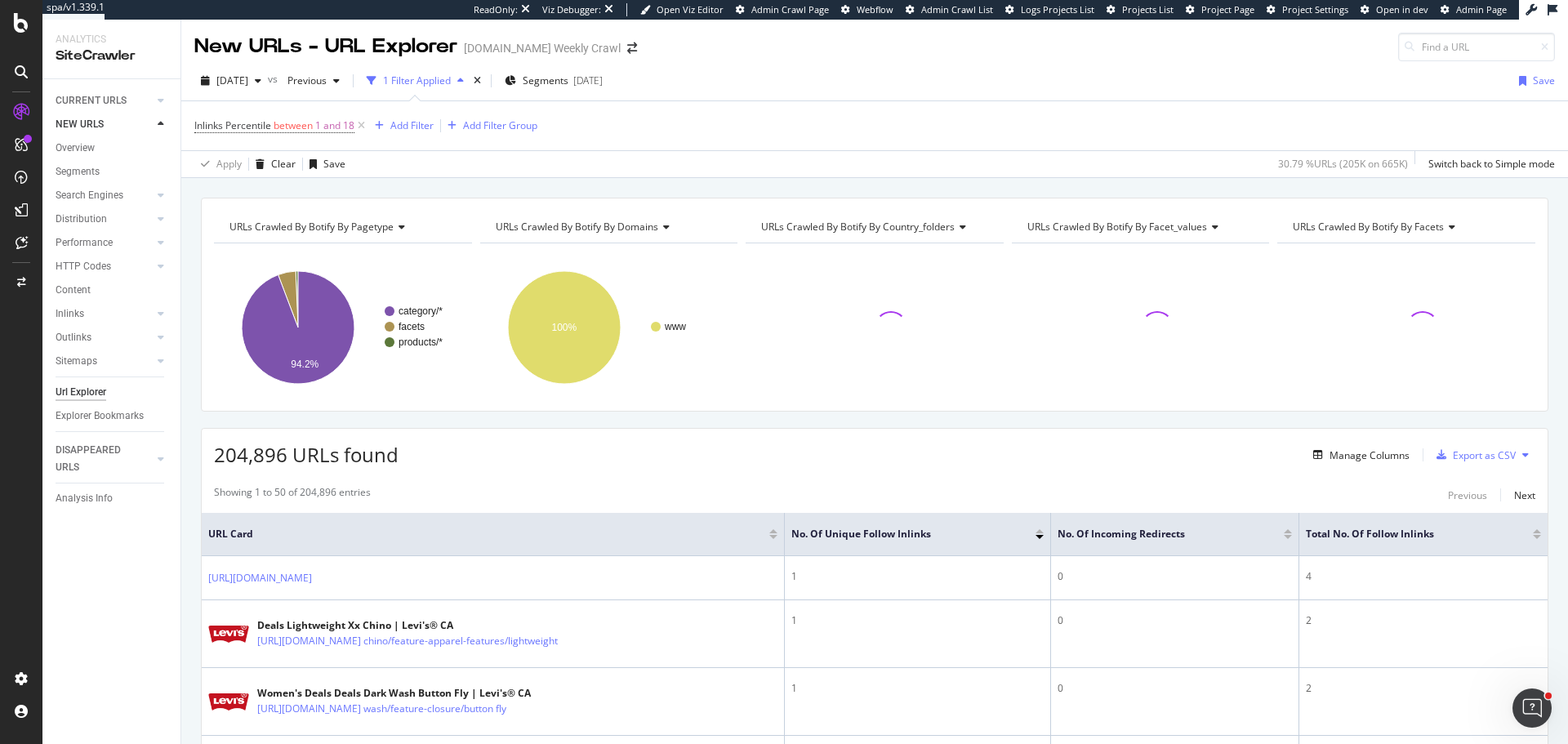
click at [603, 227] on span "URLs Crawled By Botify By domains" at bounding box center [577, 227] width 162 height 14
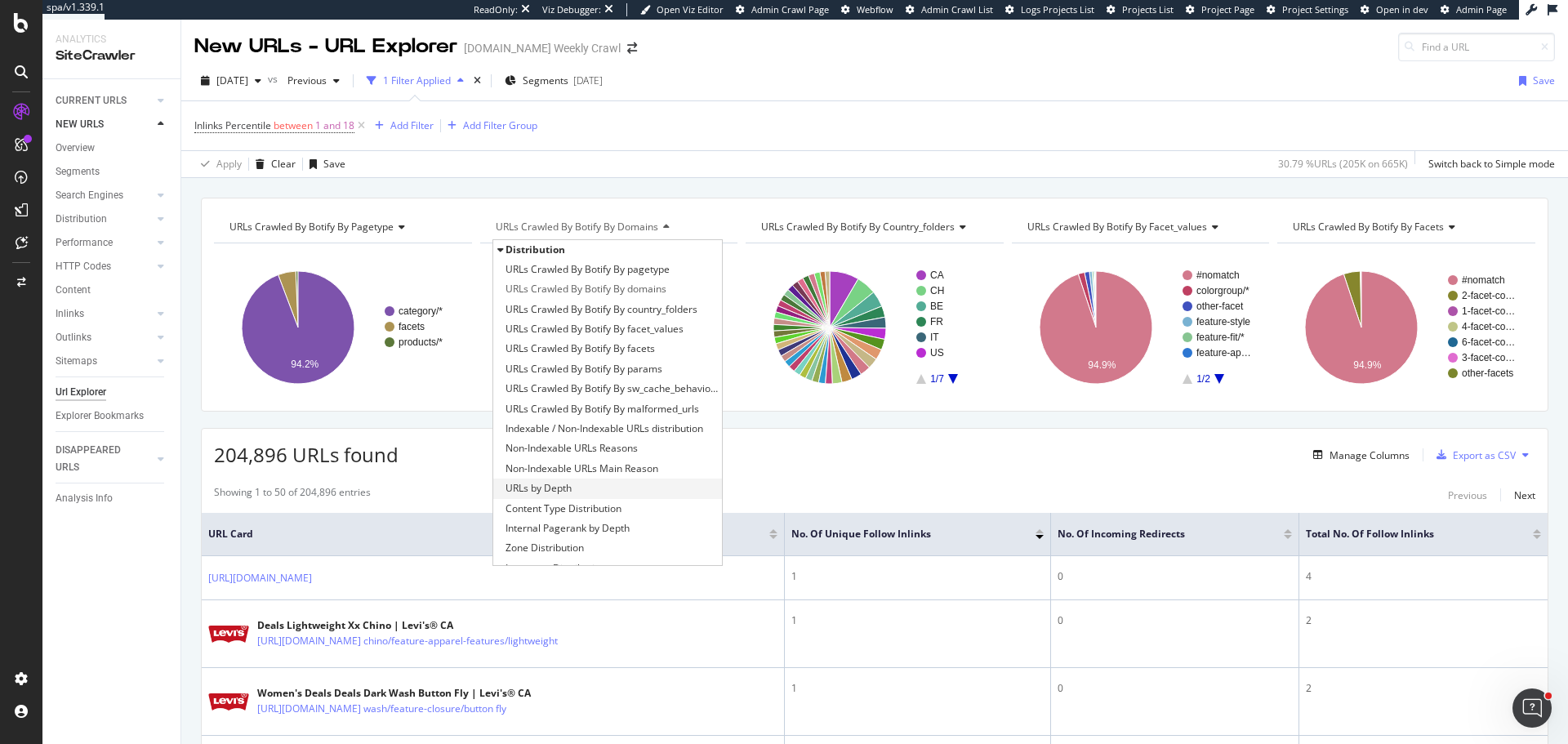
click at [595, 487] on div "URLs by Depth" at bounding box center [608, 488] width 229 height 19
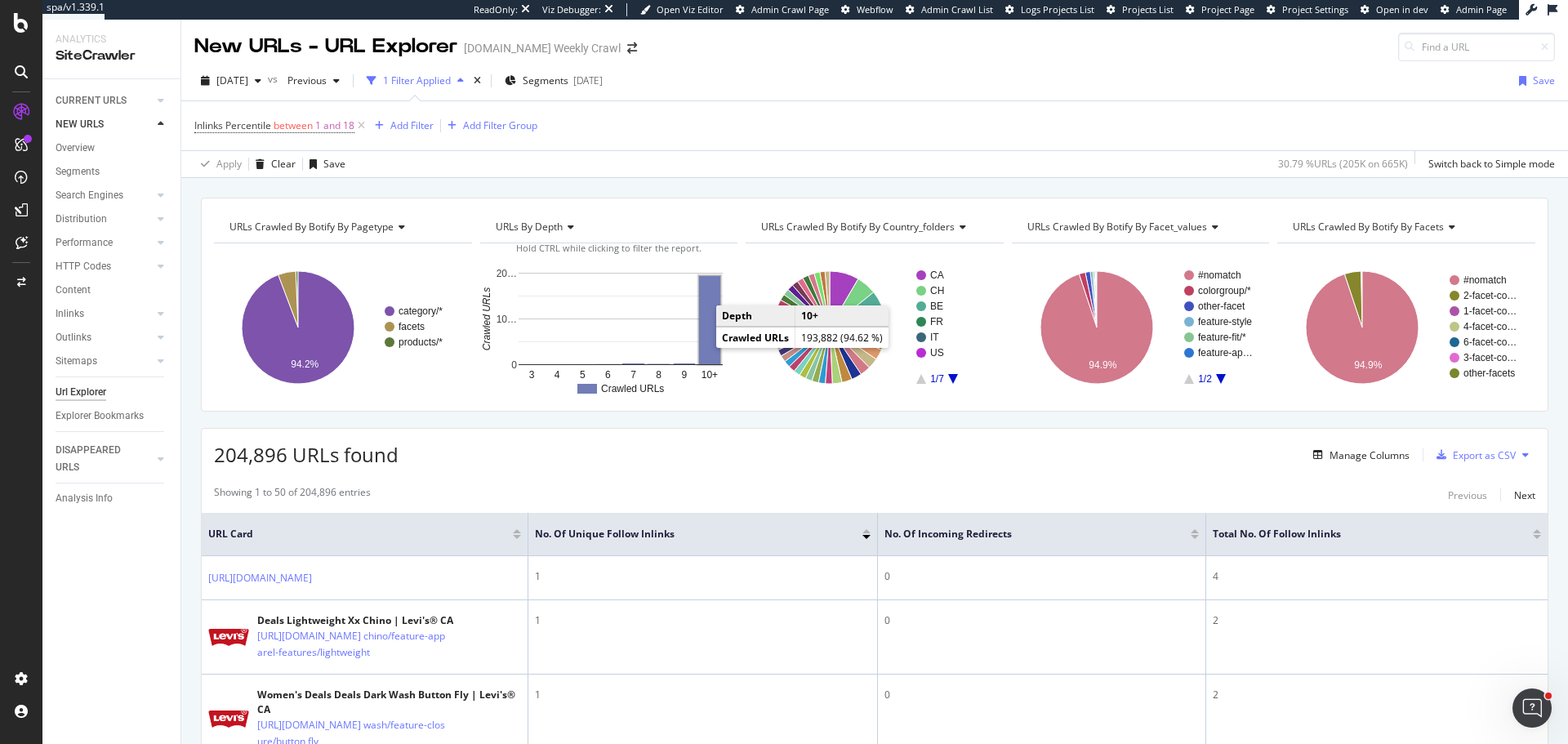
click at [707, 342] on rect "A chart." at bounding box center [709, 320] width 21 height 88
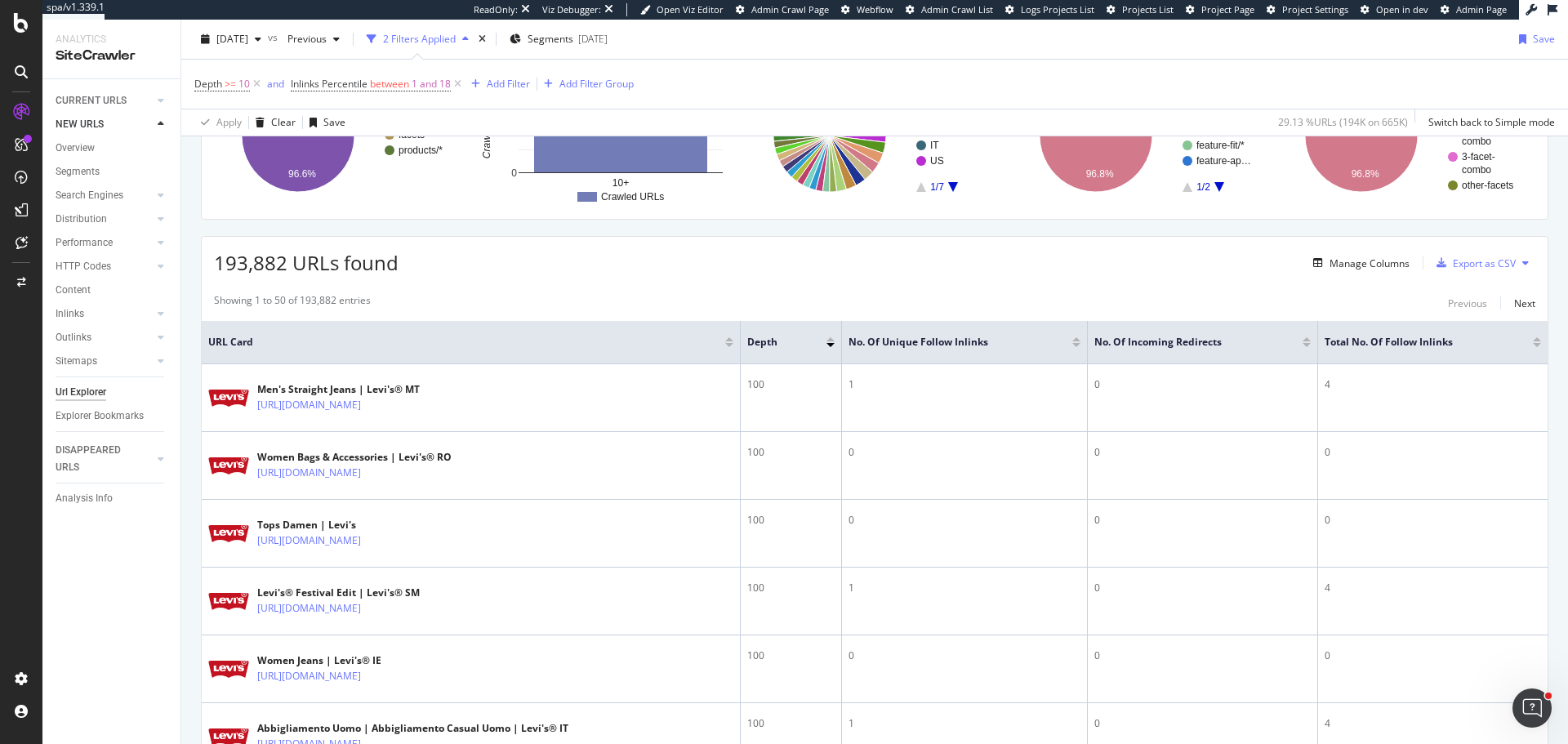
scroll to position [163, 0]
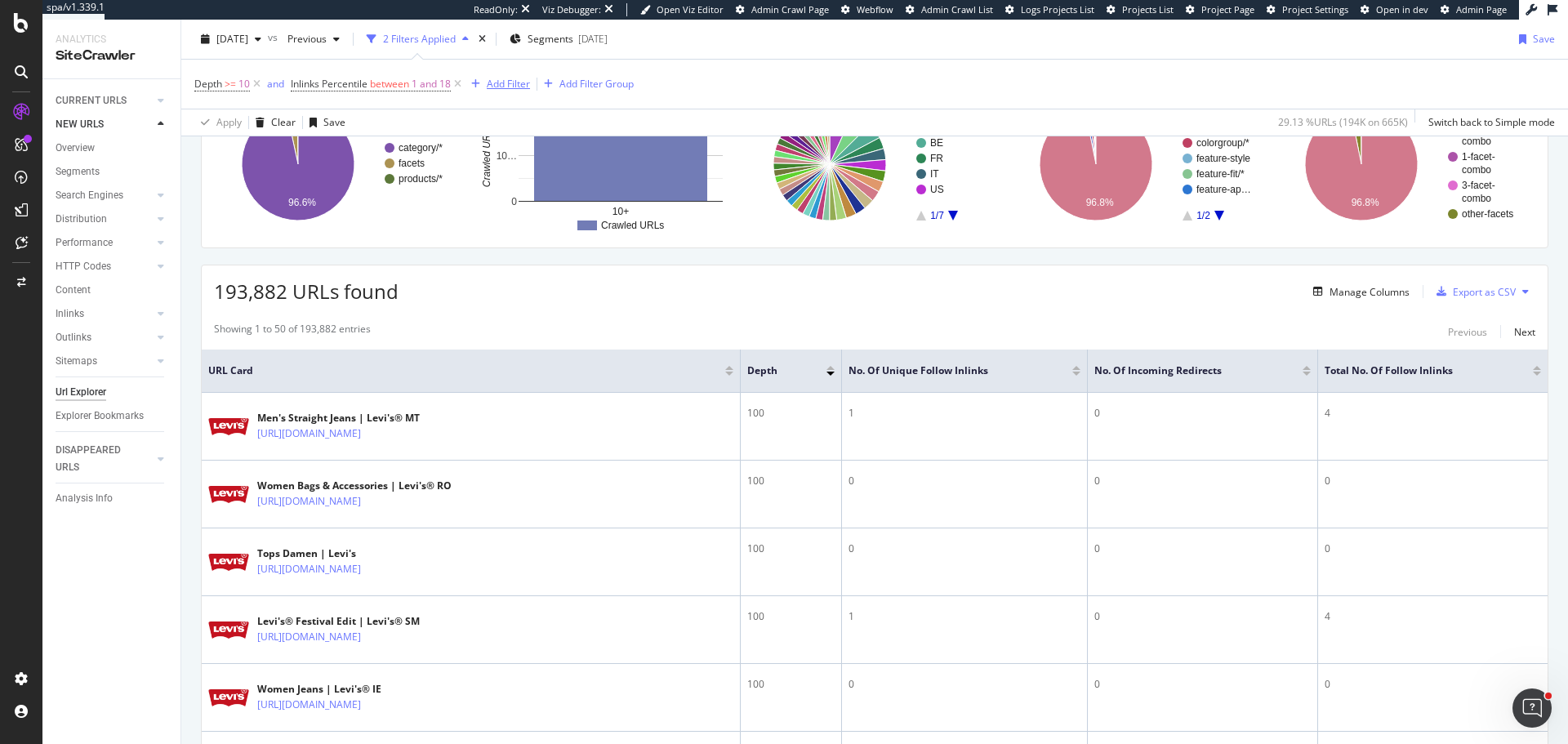
click at [499, 82] on div "Add Filter" at bounding box center [508, 84] width 44 height 14
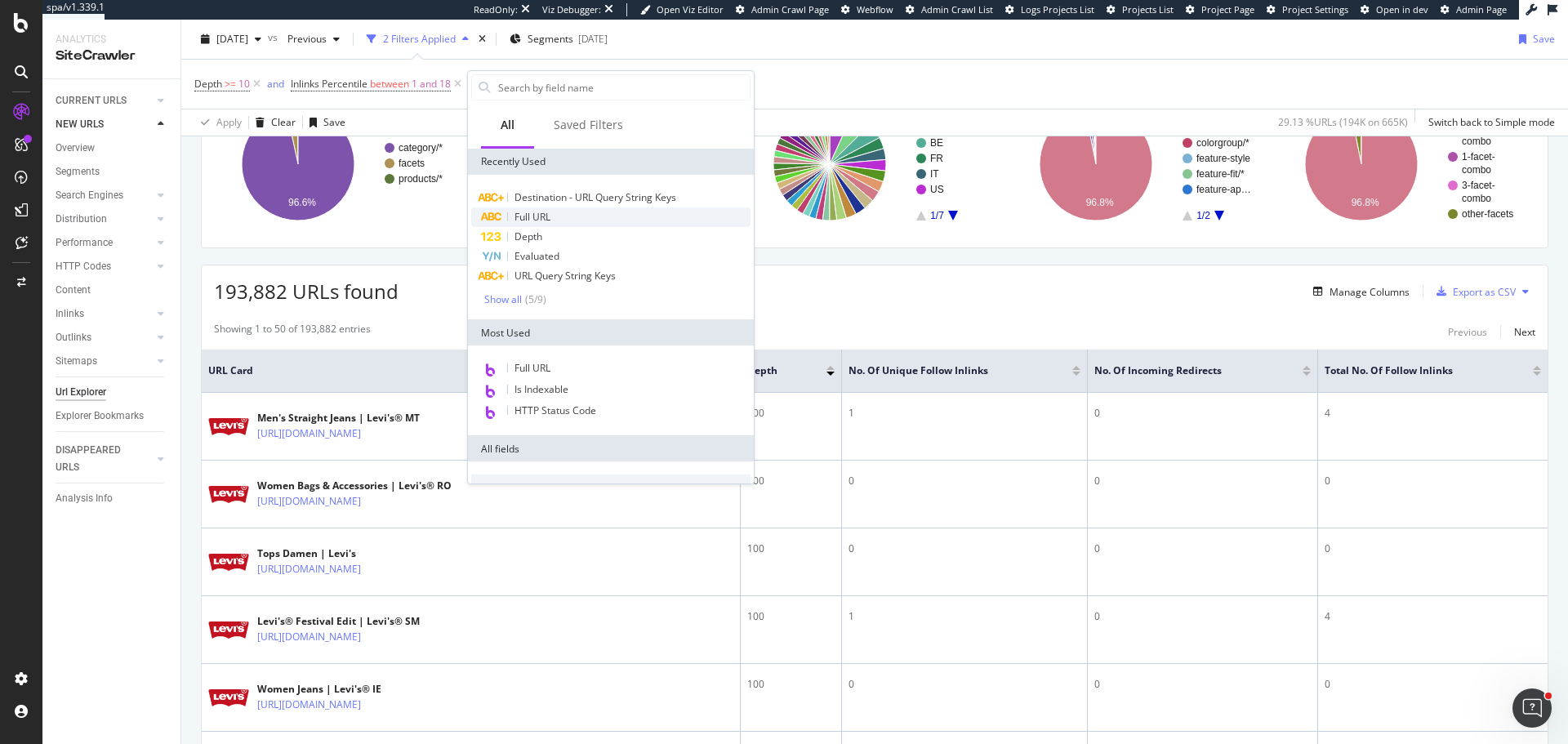
click at [578, 222] on div "Full URL" at bounding box center [611, 217] width 279 height 19
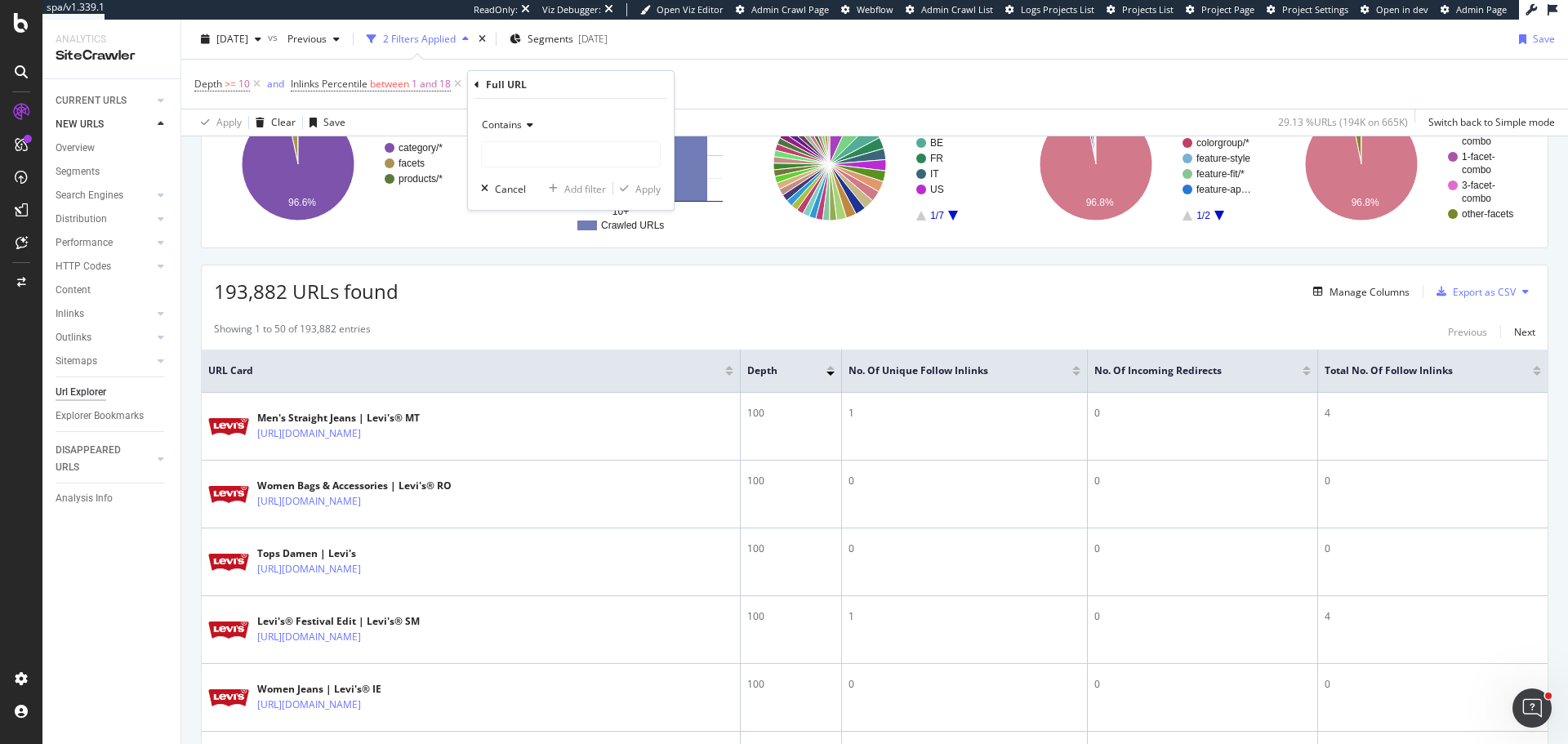
click at [771, 84] on div "Depth >= 10 and Inlinks Percentile between 1 and 18 Add Filter Add Filter Group" at bounding box center [874, 84] width 1361 height 49
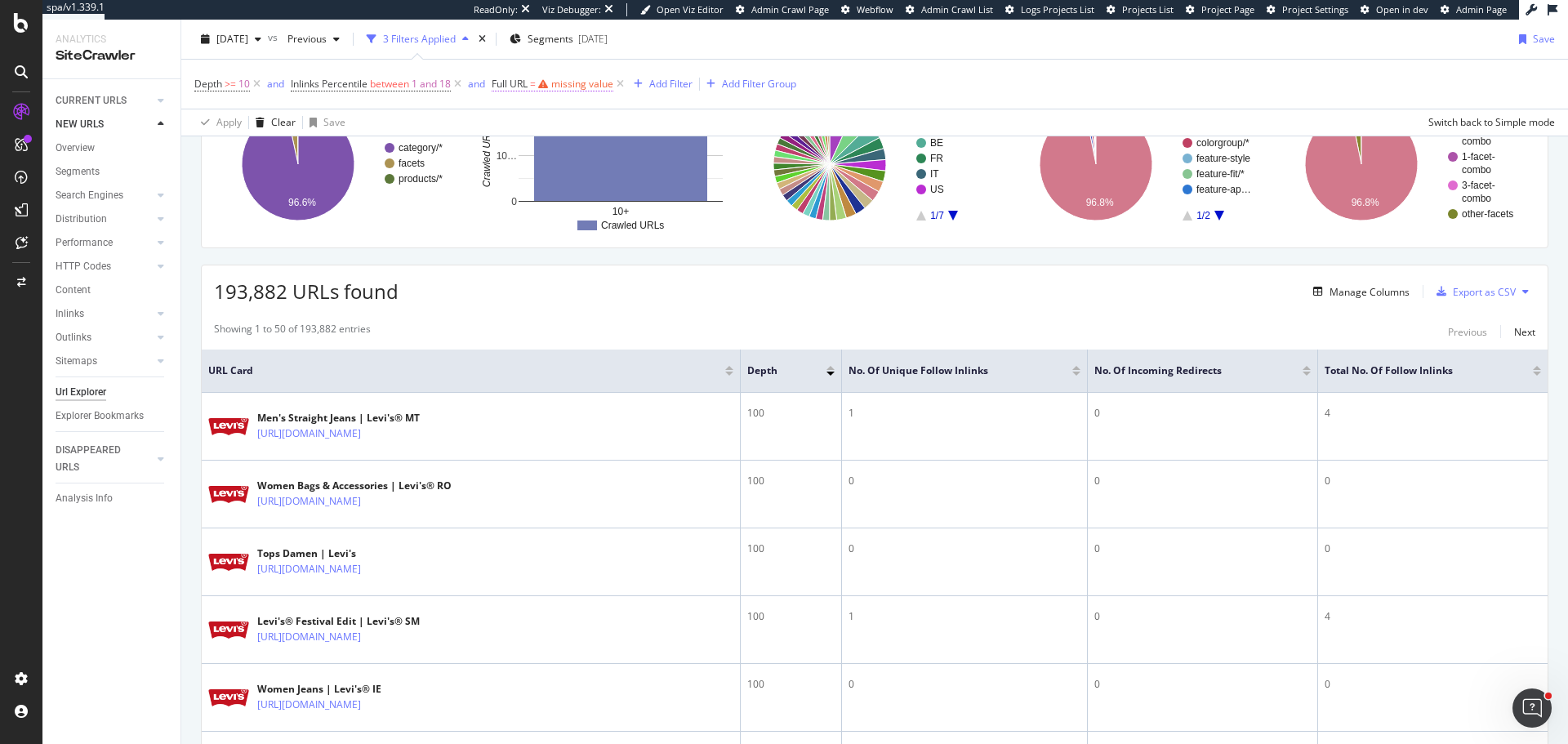
click at [576, 78] on div "missing value" at bounding box center [581, 84] width 62 height 14
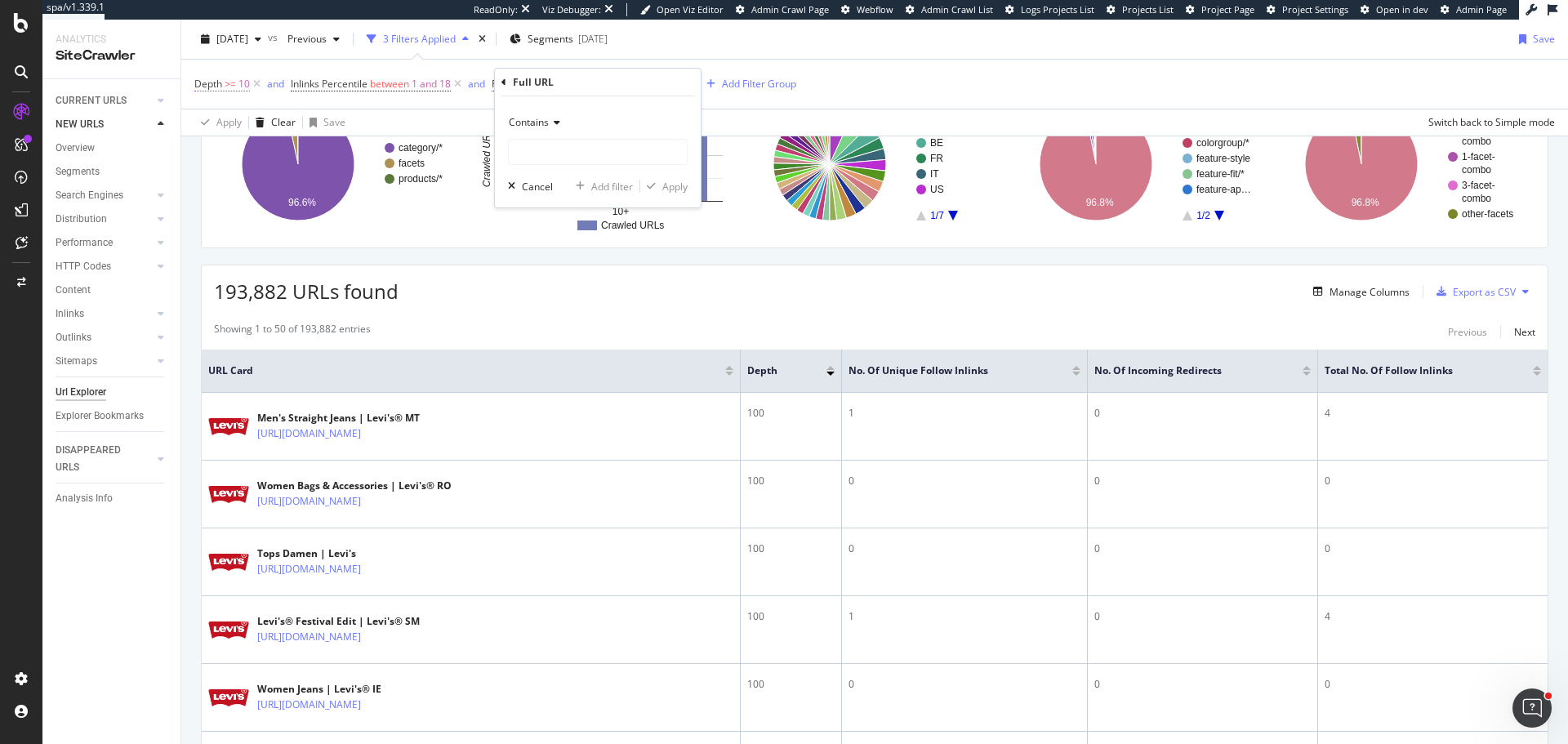
click at [226, 79] on span ">=" at bounding box center [230, 84] width 11 height 14
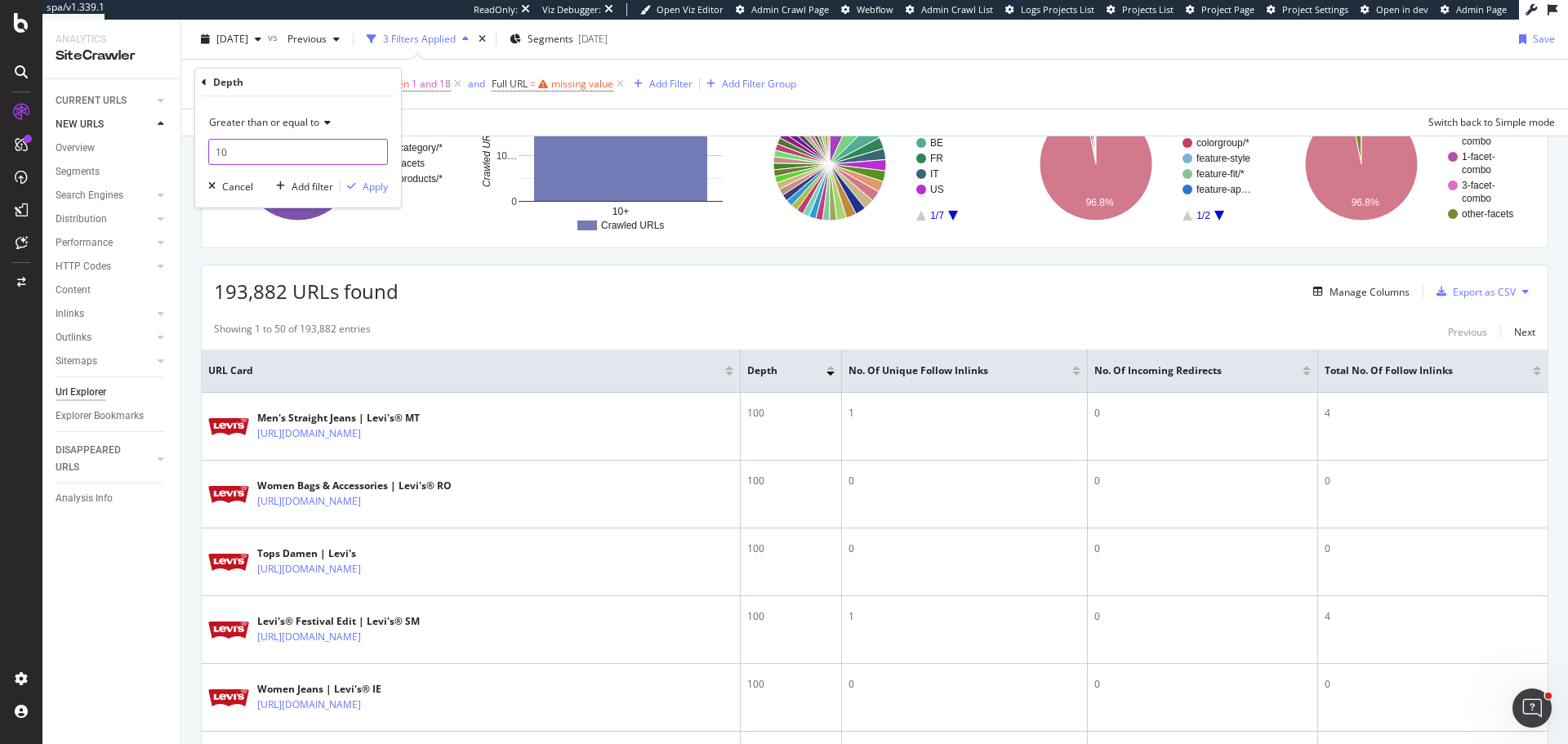
click at [247, 151] on input "10" at bounding box center [298, 152] width 180 height 26
type input "1"
type input "95"
click at [366, 189] on div "Apply" at bounding box center [375, 186] width 25 height 14
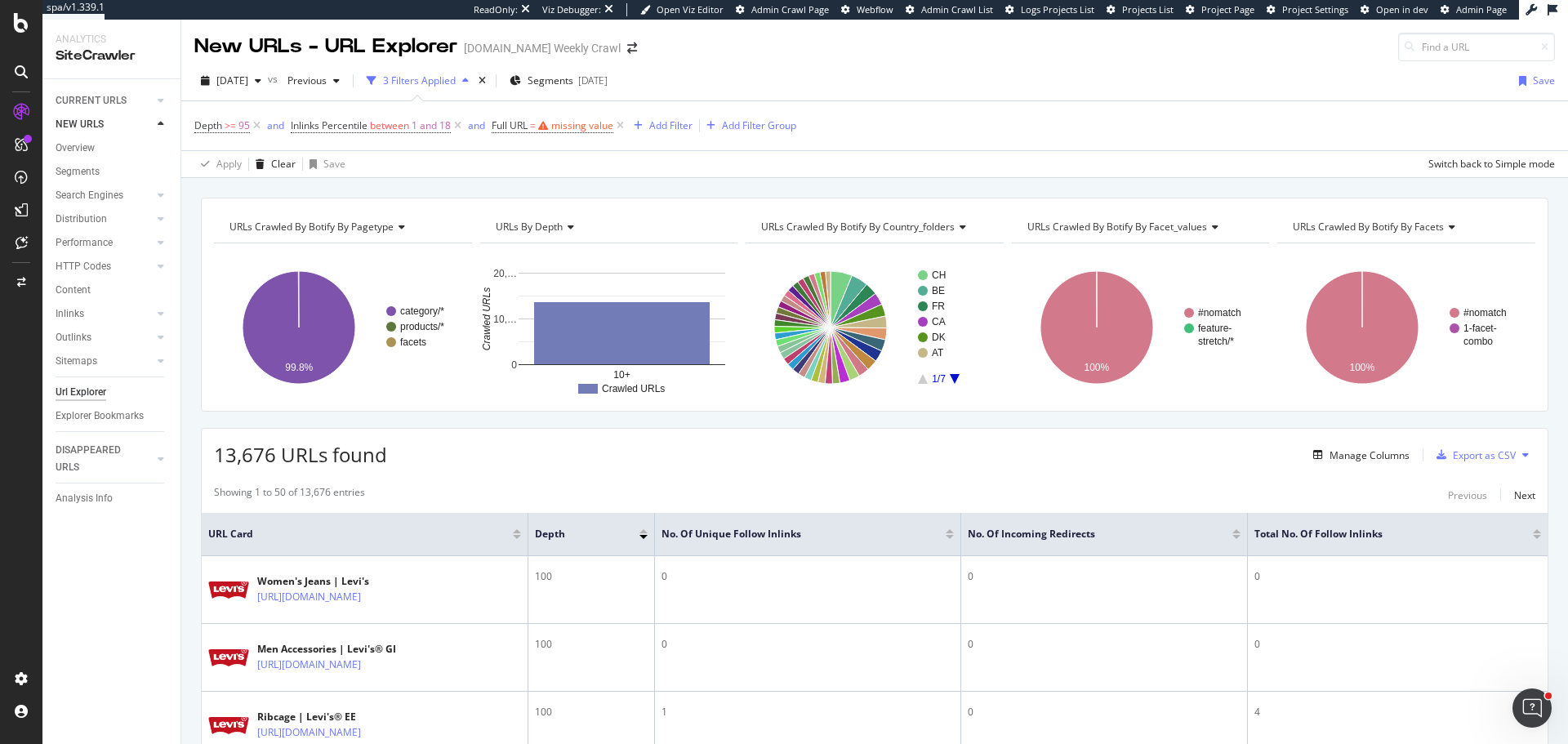
click at [643, 531] on div at bounding box center [643, 531] width 8 height 4
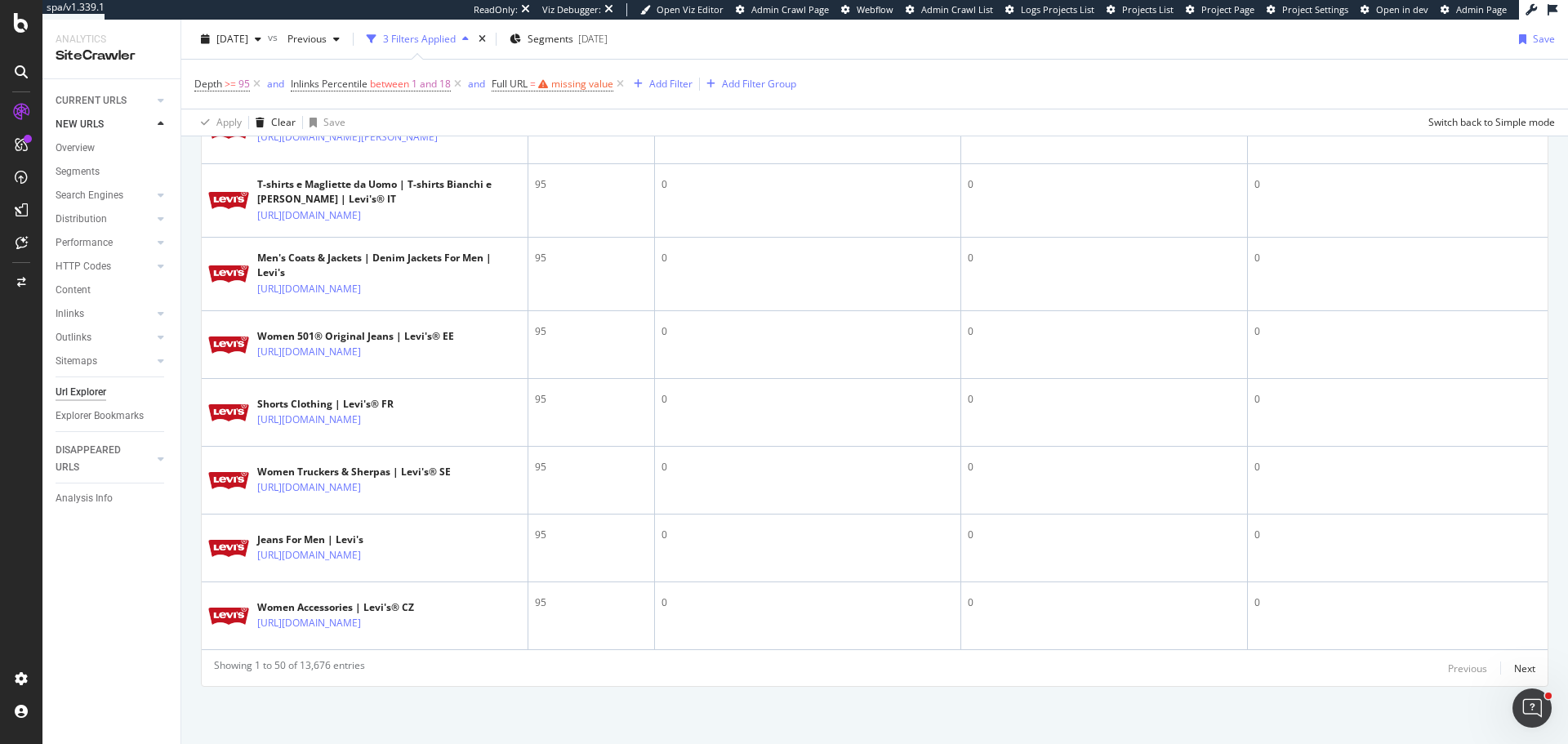
scroll to position [4397, 0]
click at [1253, 645] on div "Next" at bounding box center [1524, 668] width 21 height 14
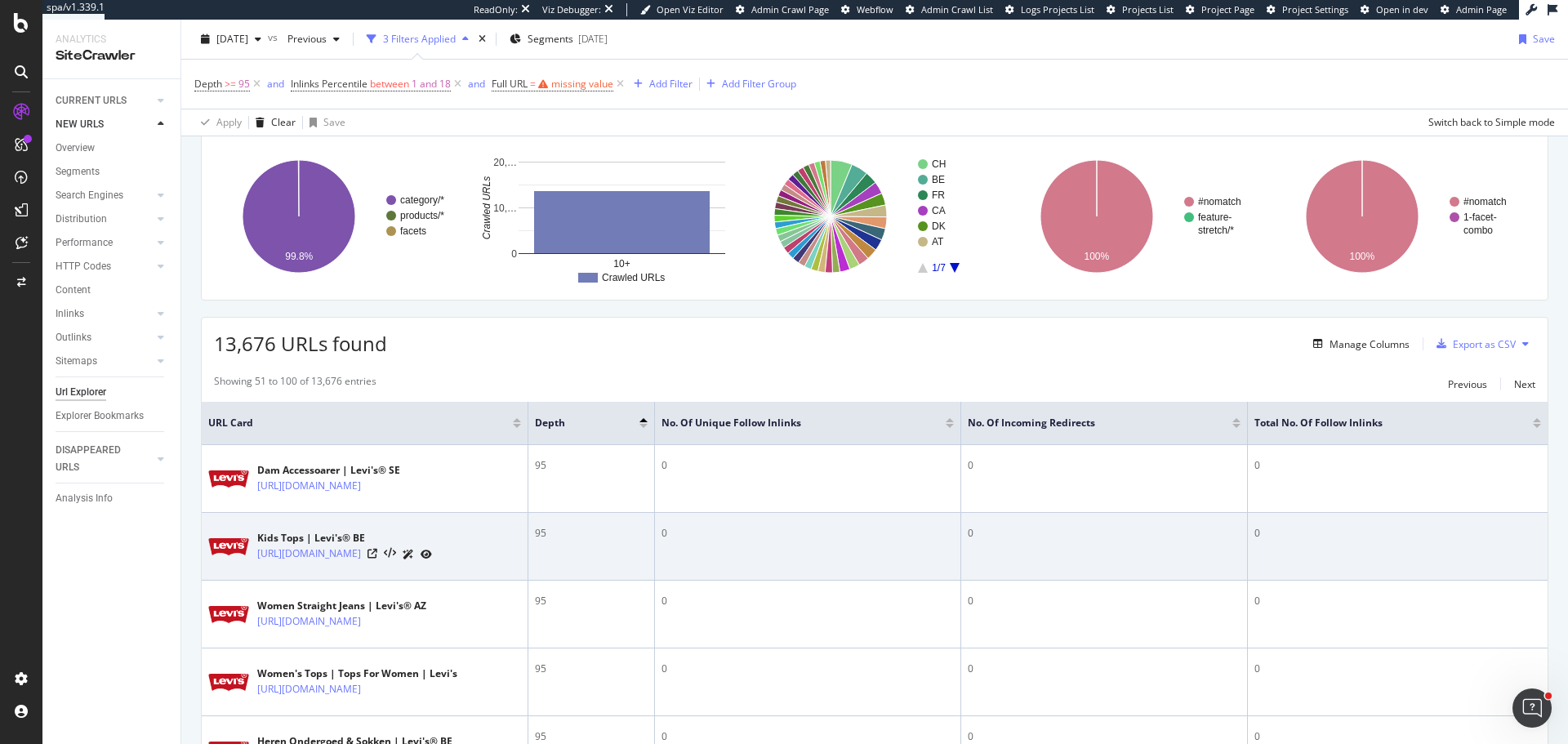
scroll to position [82, 0]
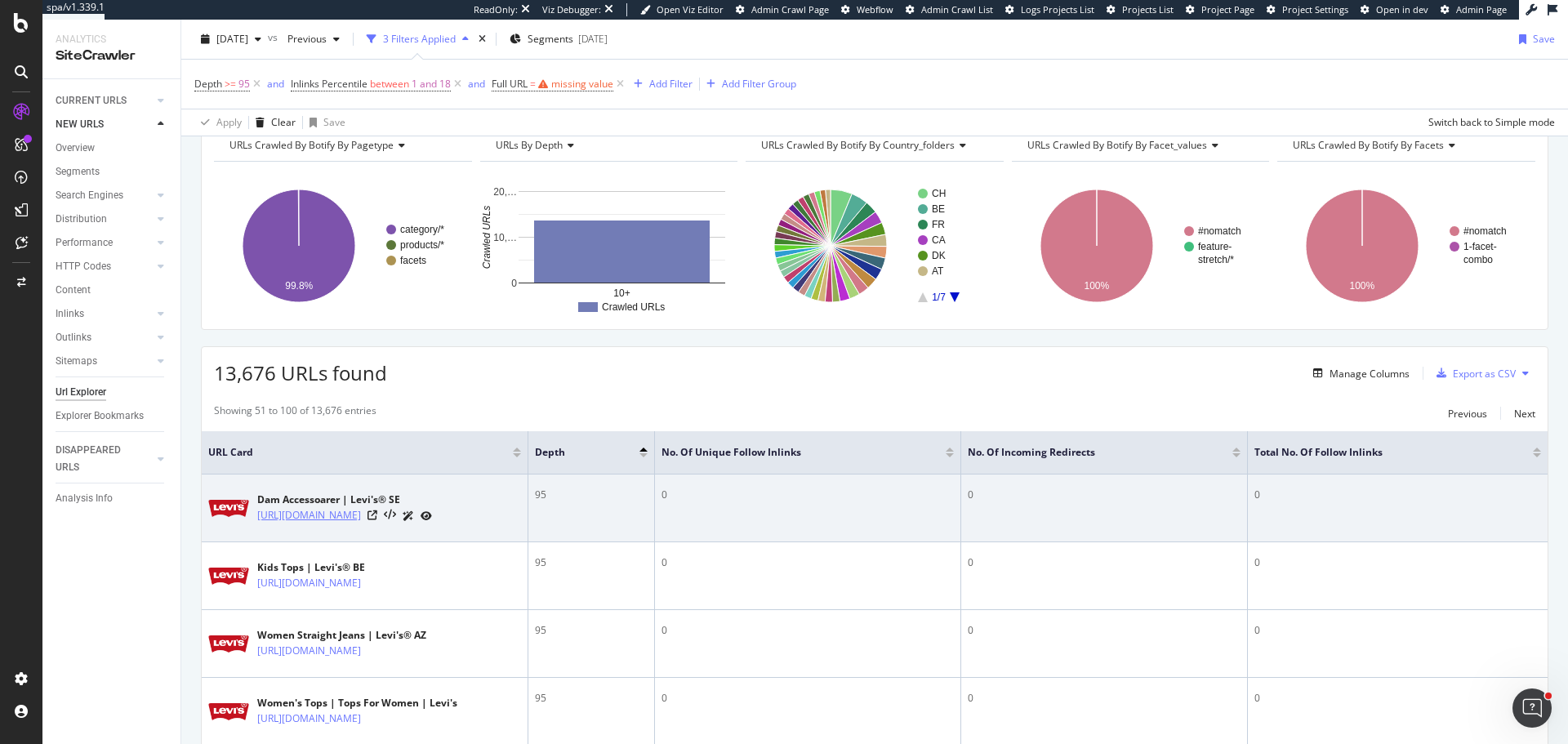
click at [361, 518] on link "https://www.levi.com/SE/sv_SE/accessoarer/dam/c/levi_accessories_women?page=91" at bounding box center [309, 515] width 104 height 17
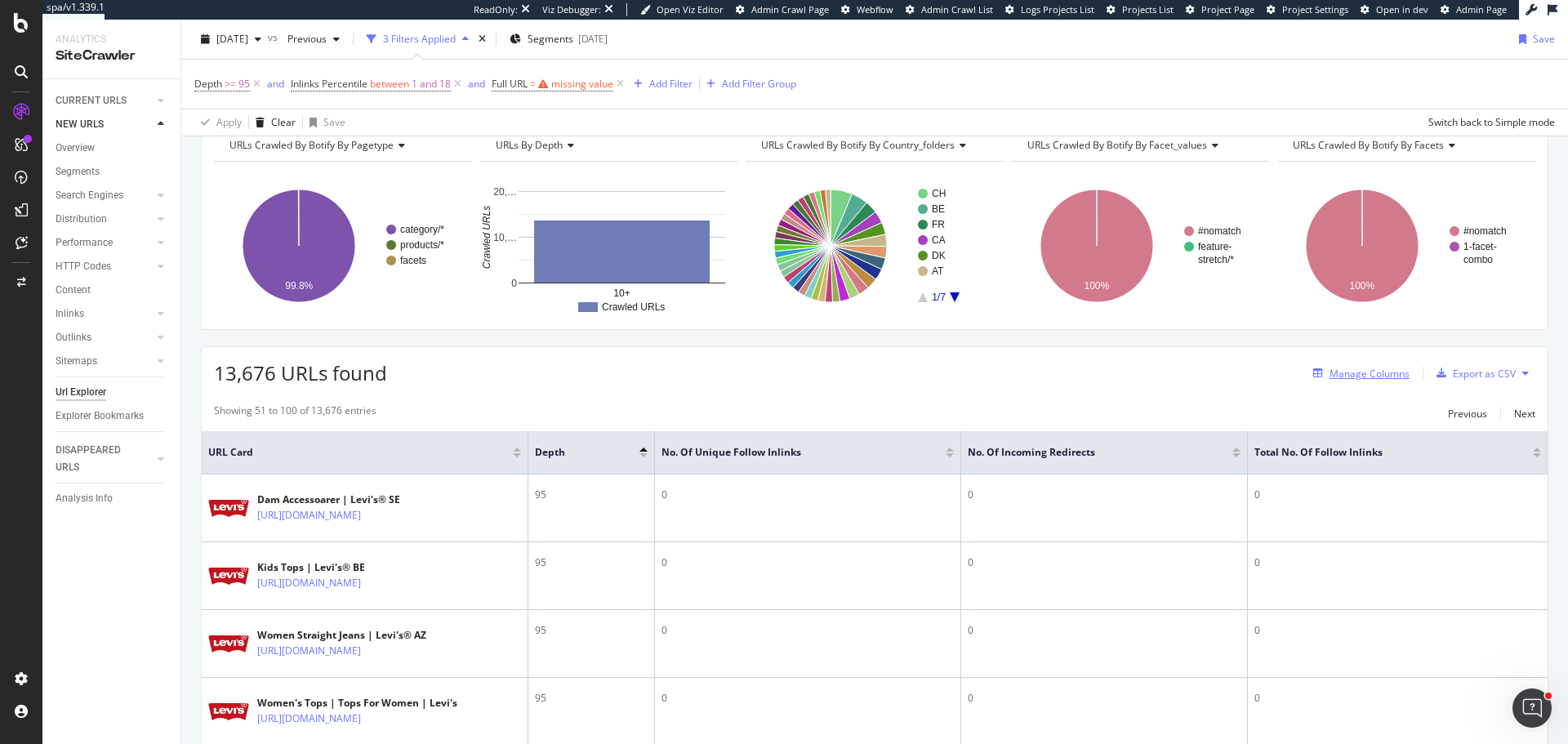
click at [1253, 368] on div "Manage Columns" at bounding box center [1369, 374] width 80 height 14
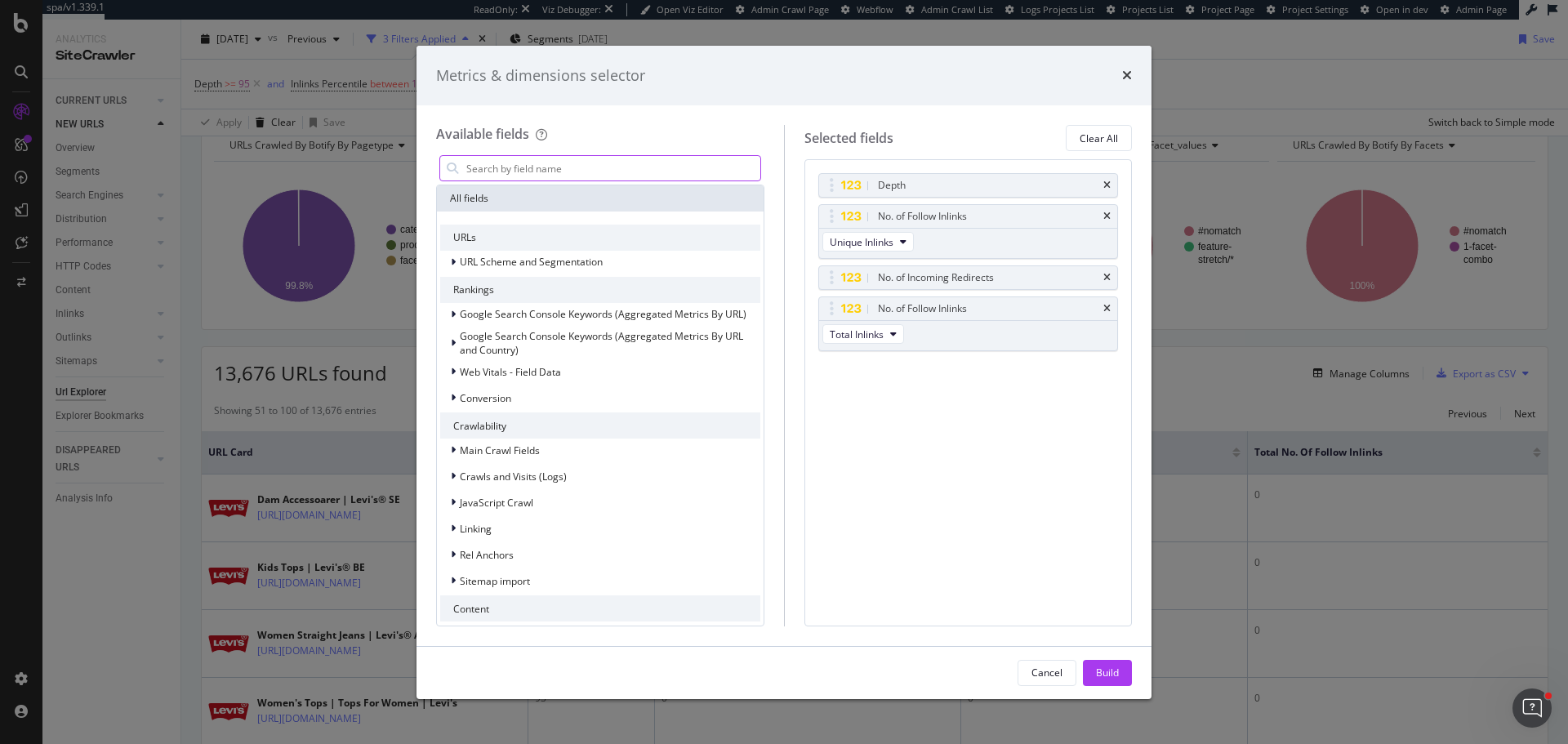
click at [641, 156] on input "modal" at bounding box center [612, 168] width 295 height 24
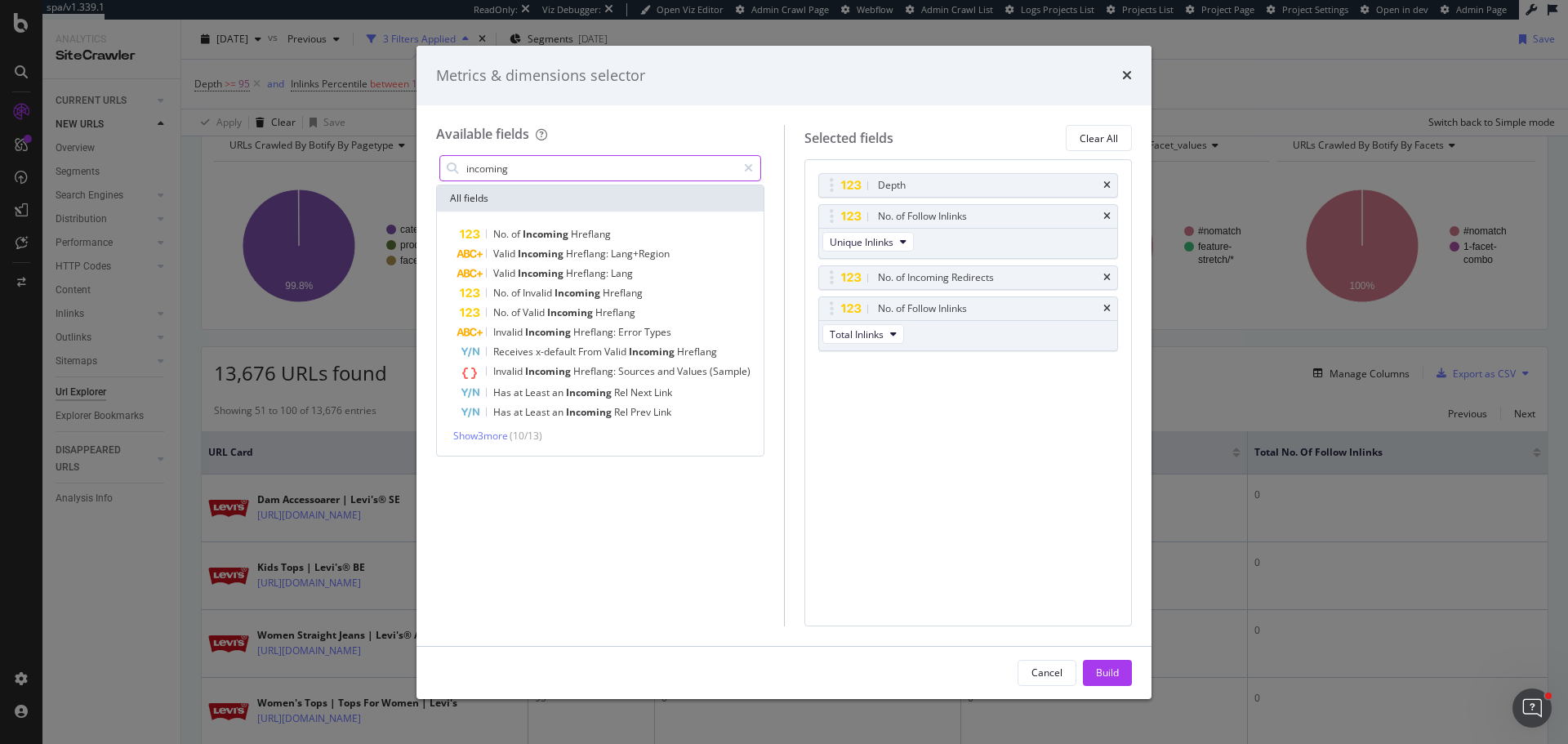
click at [630, 172] on input "incoming" at bounding box center [601, 168] width 272 height 24
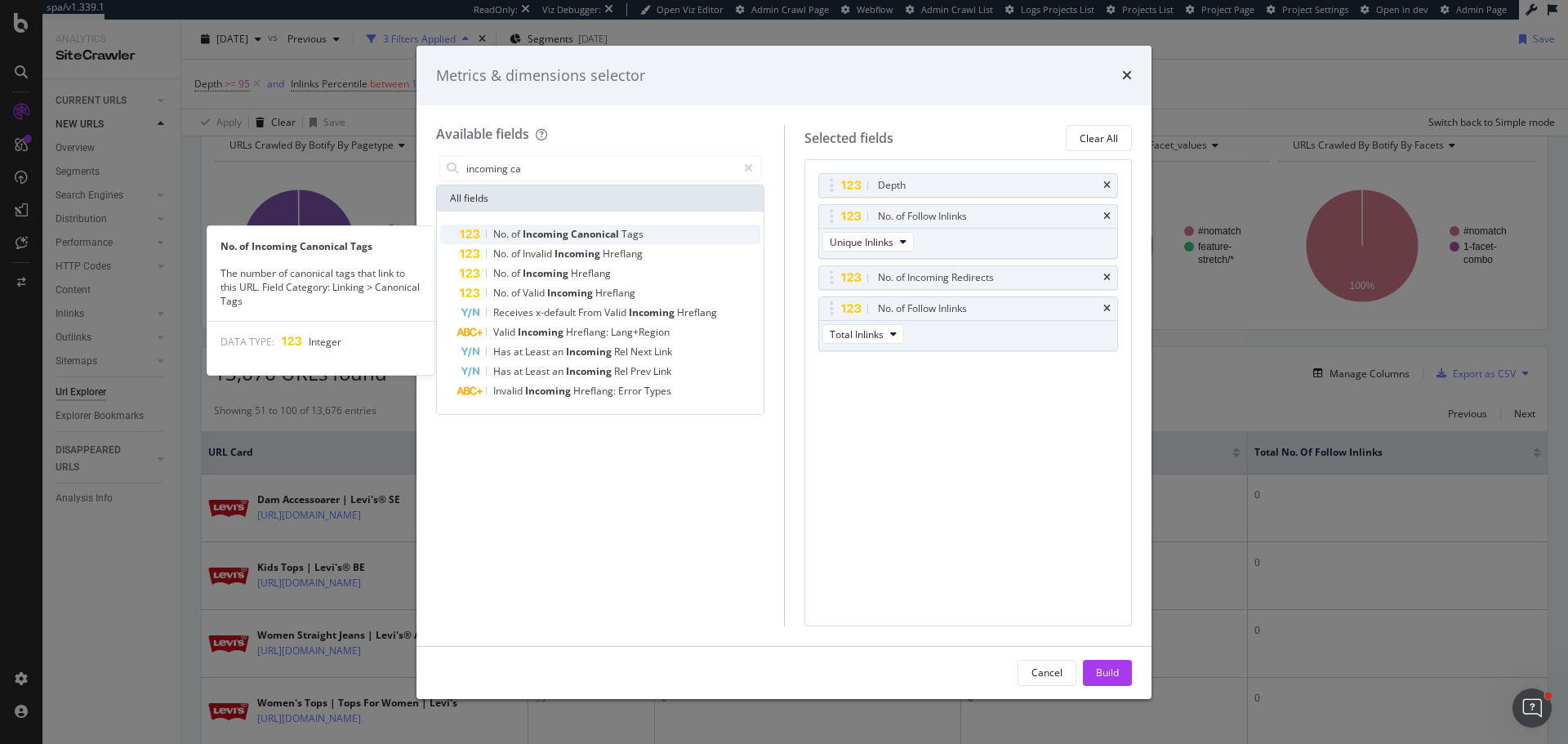
type input "incoming ca"
click at [628, 229] on span "Tags" at bounding box center [632, 233] width 22 height 14
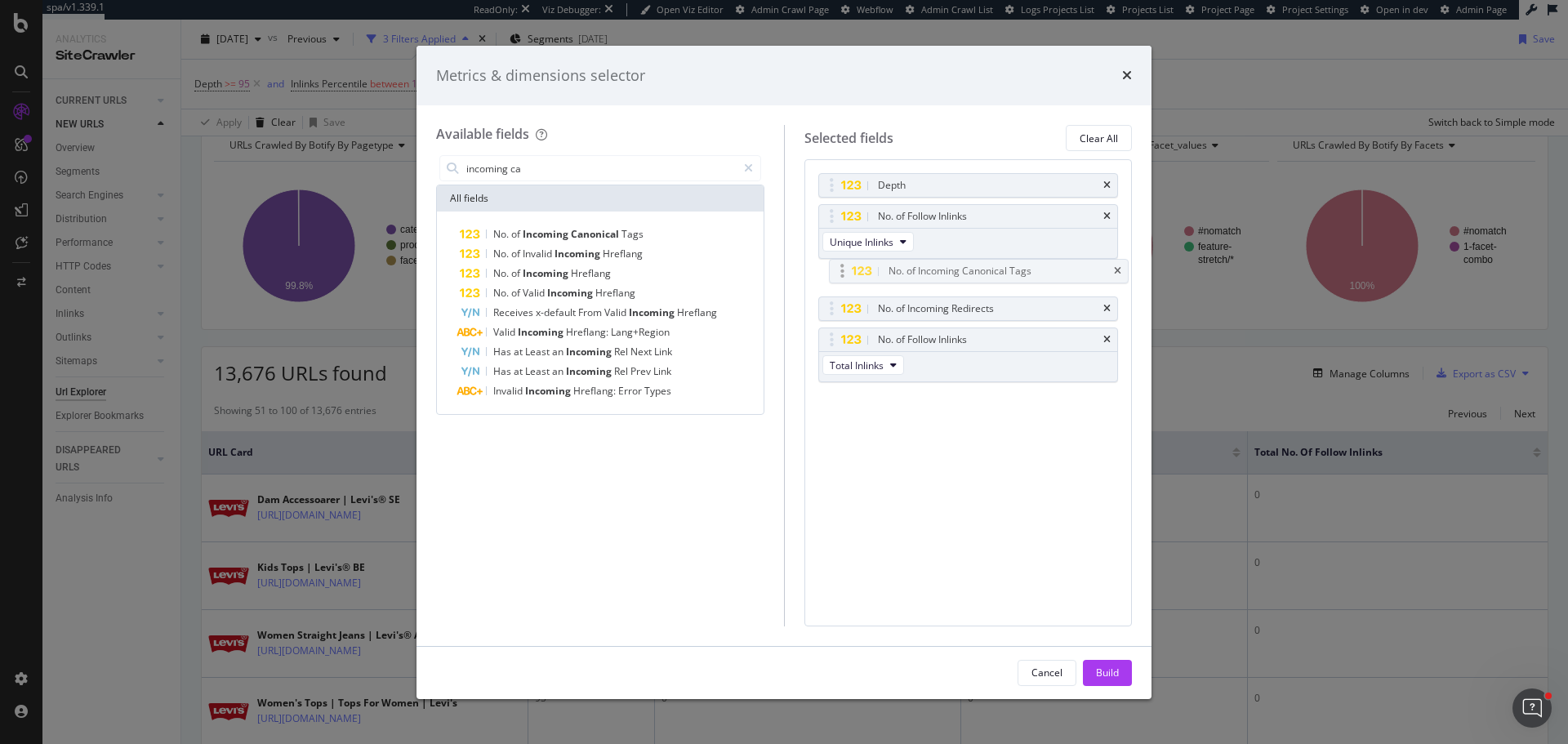
drag, startPoint x: 830, startPoint y: 368, endPoint x: 832, endPoint y: 268, distance: 100.0
click at [834, 268] on body "spa/v1.339.1 ReadOnly: Viz Debugger: Open Viz Editor Admin Crawl Page Webflow A…" at bounding box center [784, 372] width 1568 height 744
click at [1109, 337] on icon "times" at bounding box center [1107, 339] width 7 height 10
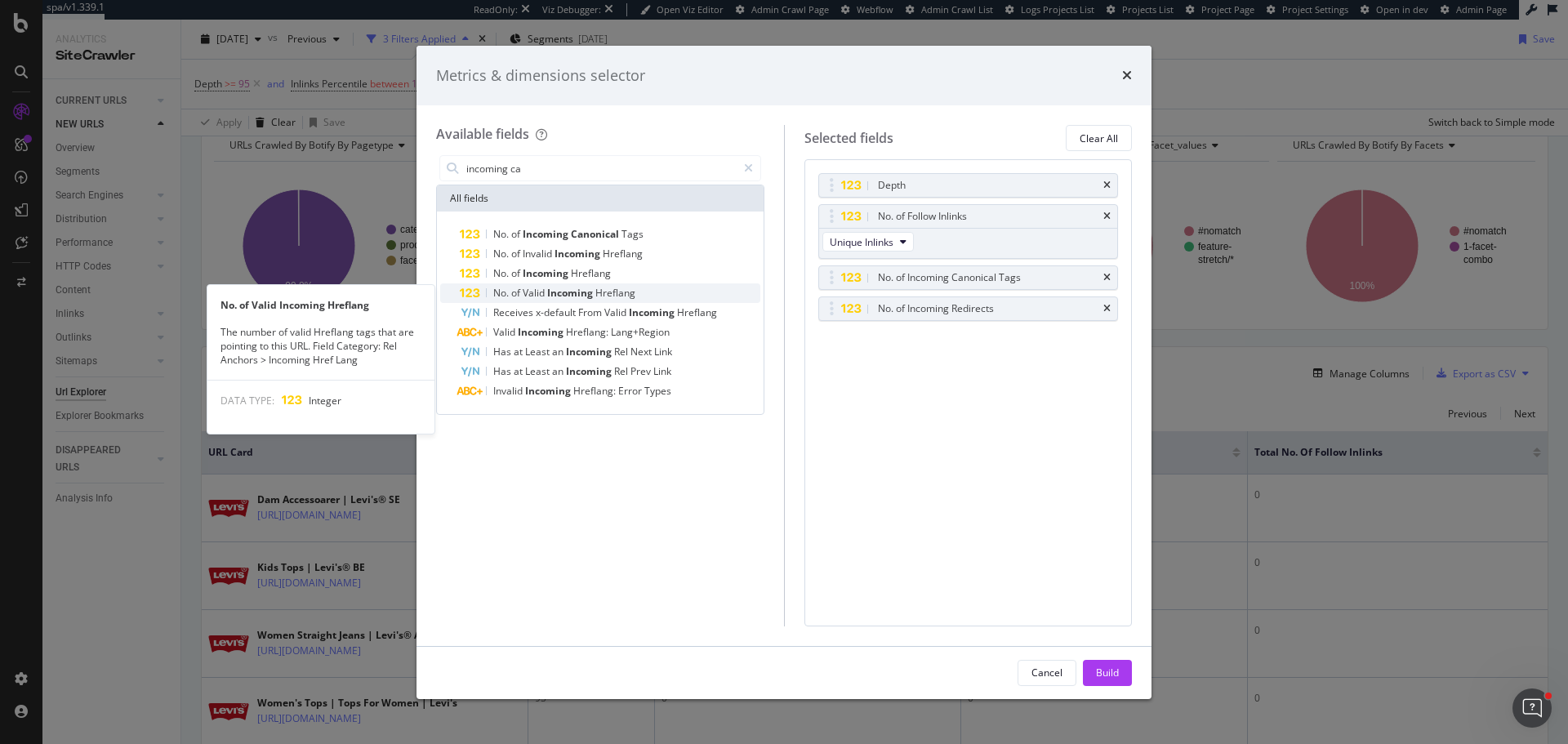
click at [547, 289] on span "Valid" at bounding box center [535, 293] width 24 height 14
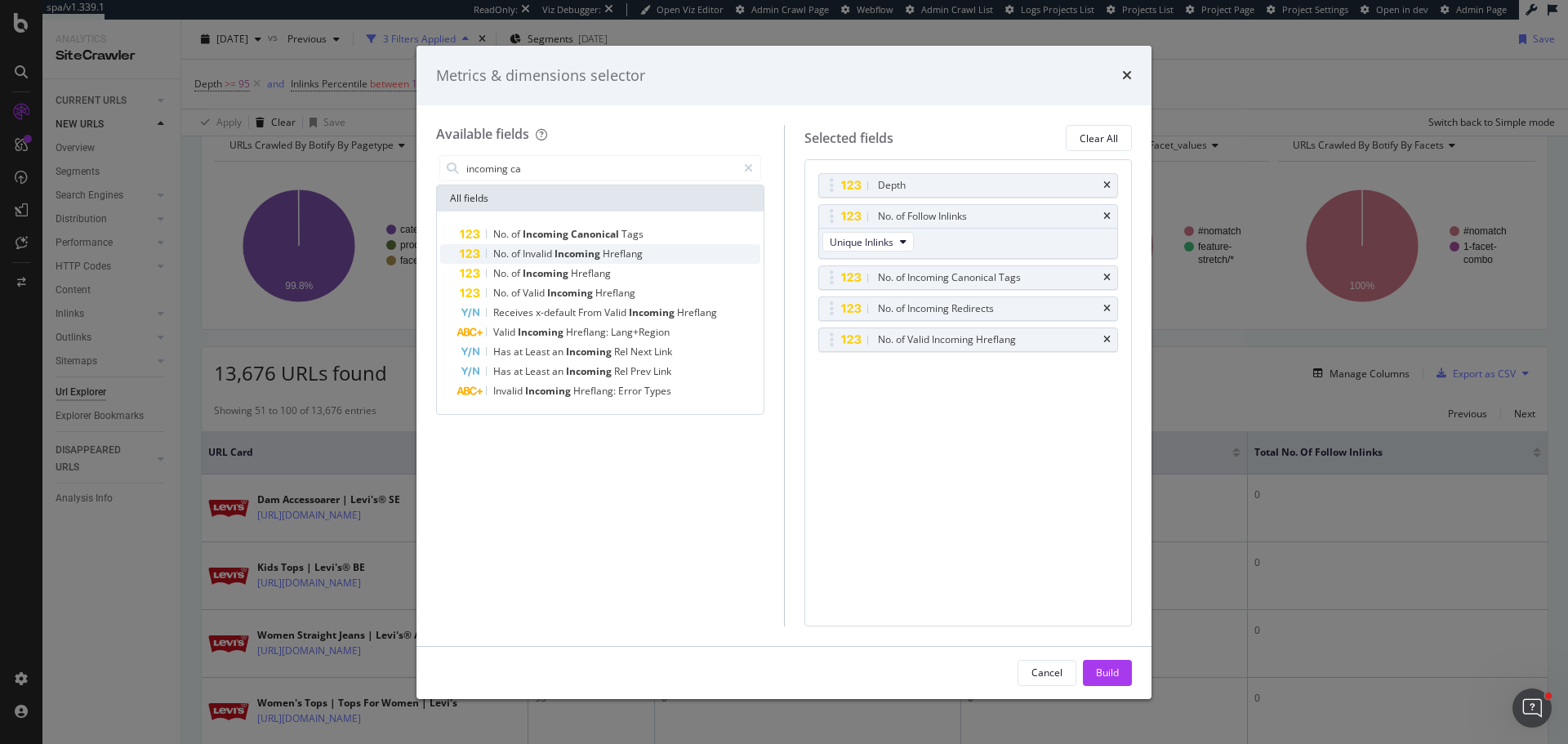
click at [560, 253] on span "Incoming" at bounding box center [578, 254] width 48 height 14
click at [1120, 645] on button "Build" at bounding box center [1107, 673] width 49 height 26
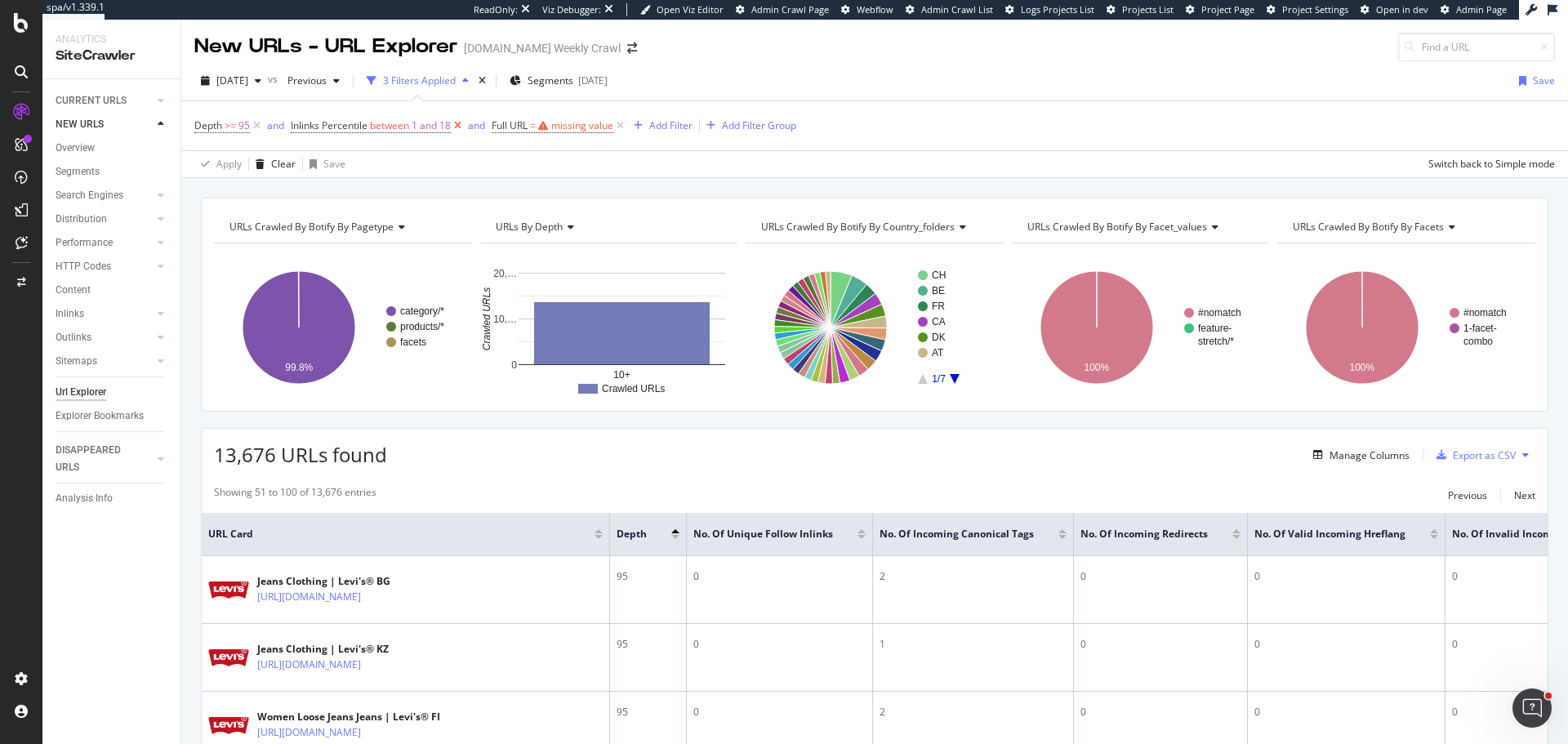
click at [460, 123] on icon at bounding box center [458, 125] width 14 height 17
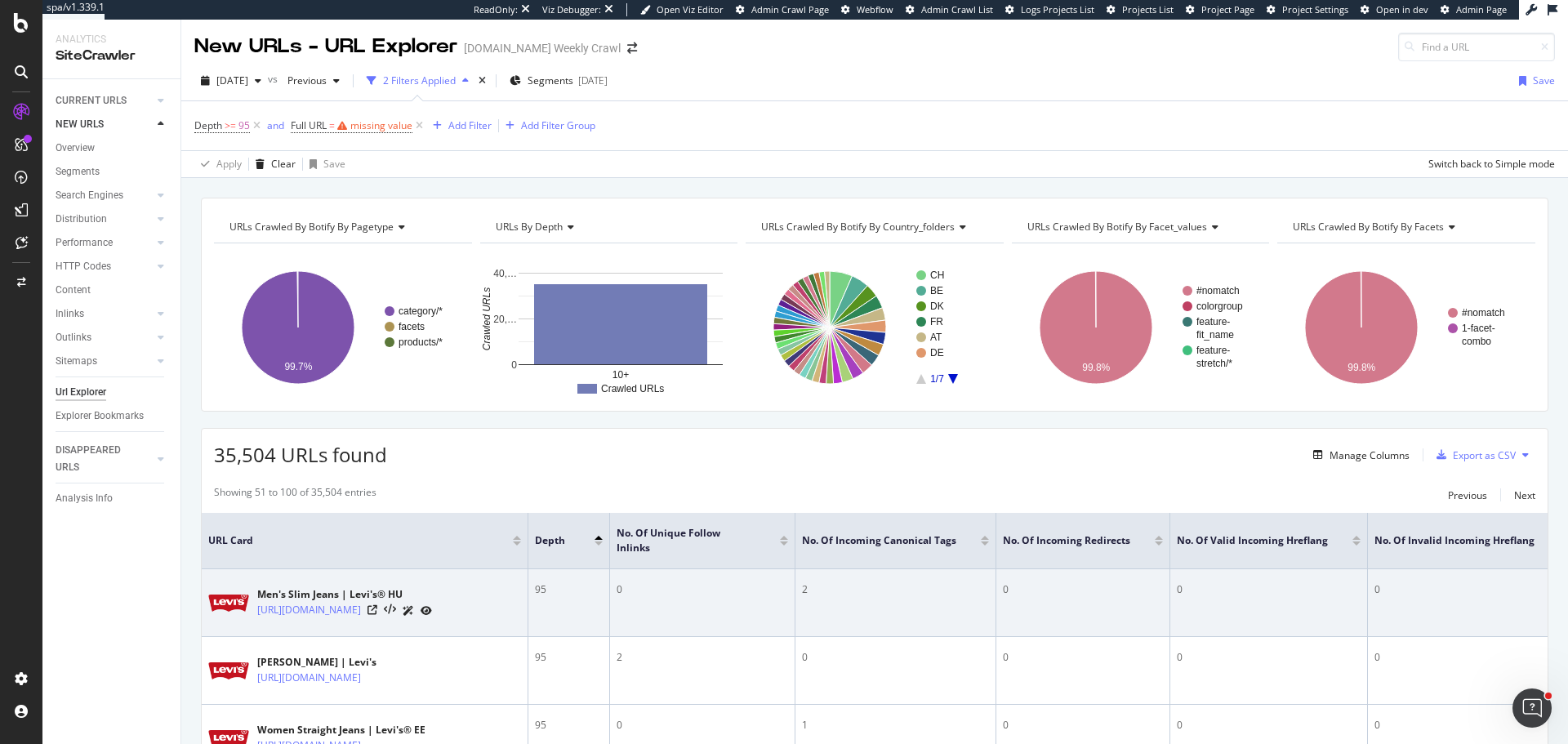
scroll to position [82, 0]
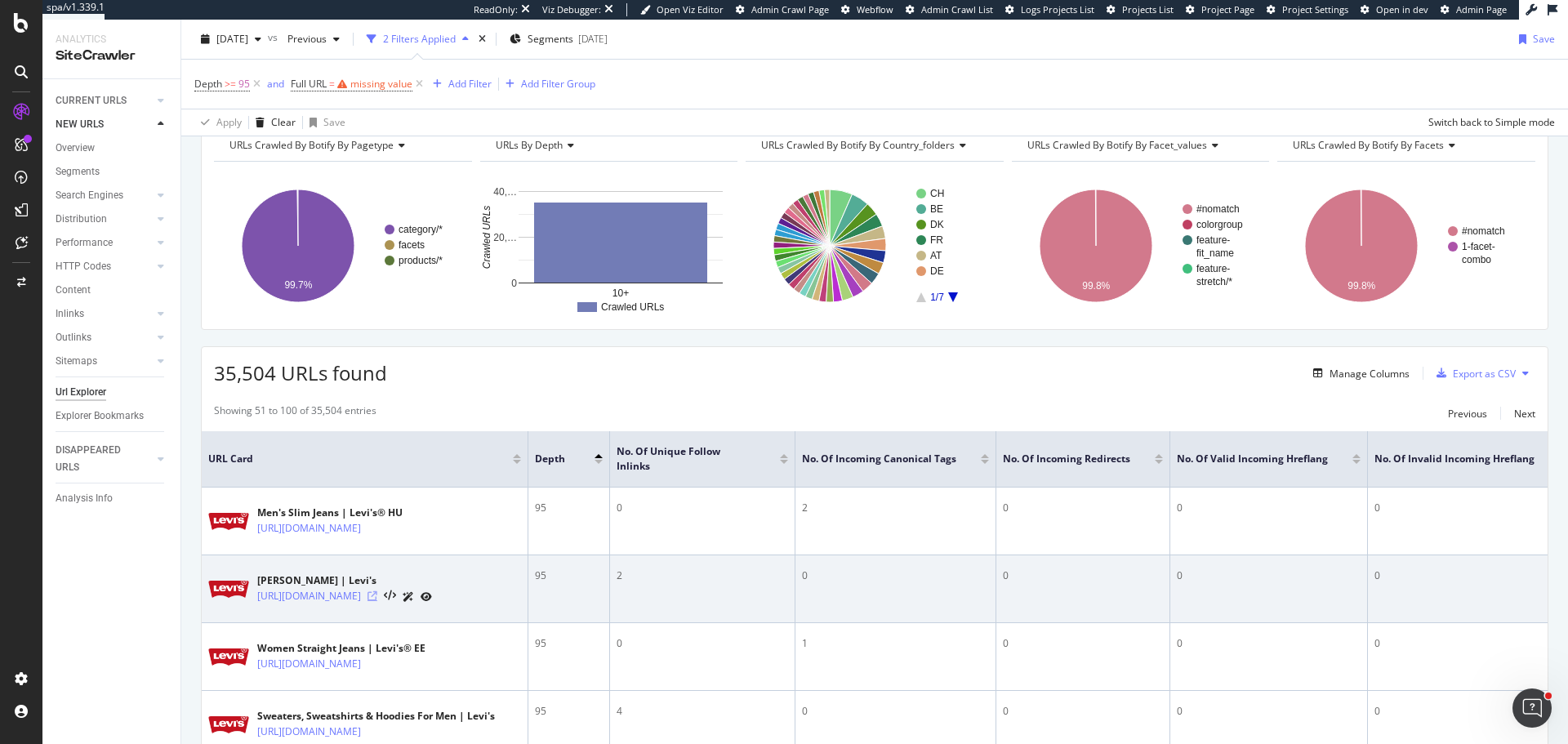
click at [377, 601] on icon at bounding box center [372, 595] width 10 height 10
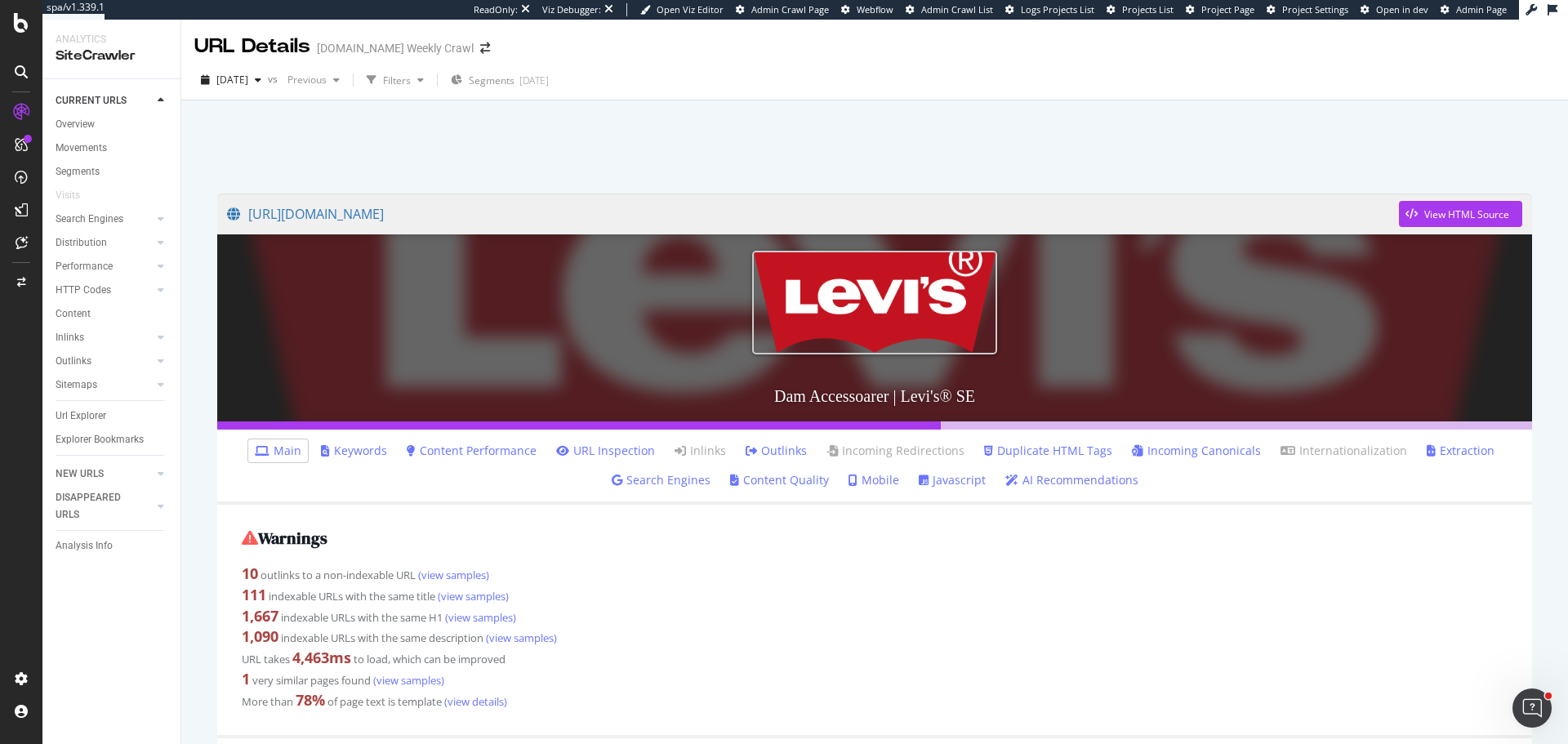
click at [1198, 448] on link "Incoming Canonicals" at bounding box center [1197, 450] width 129 height 17
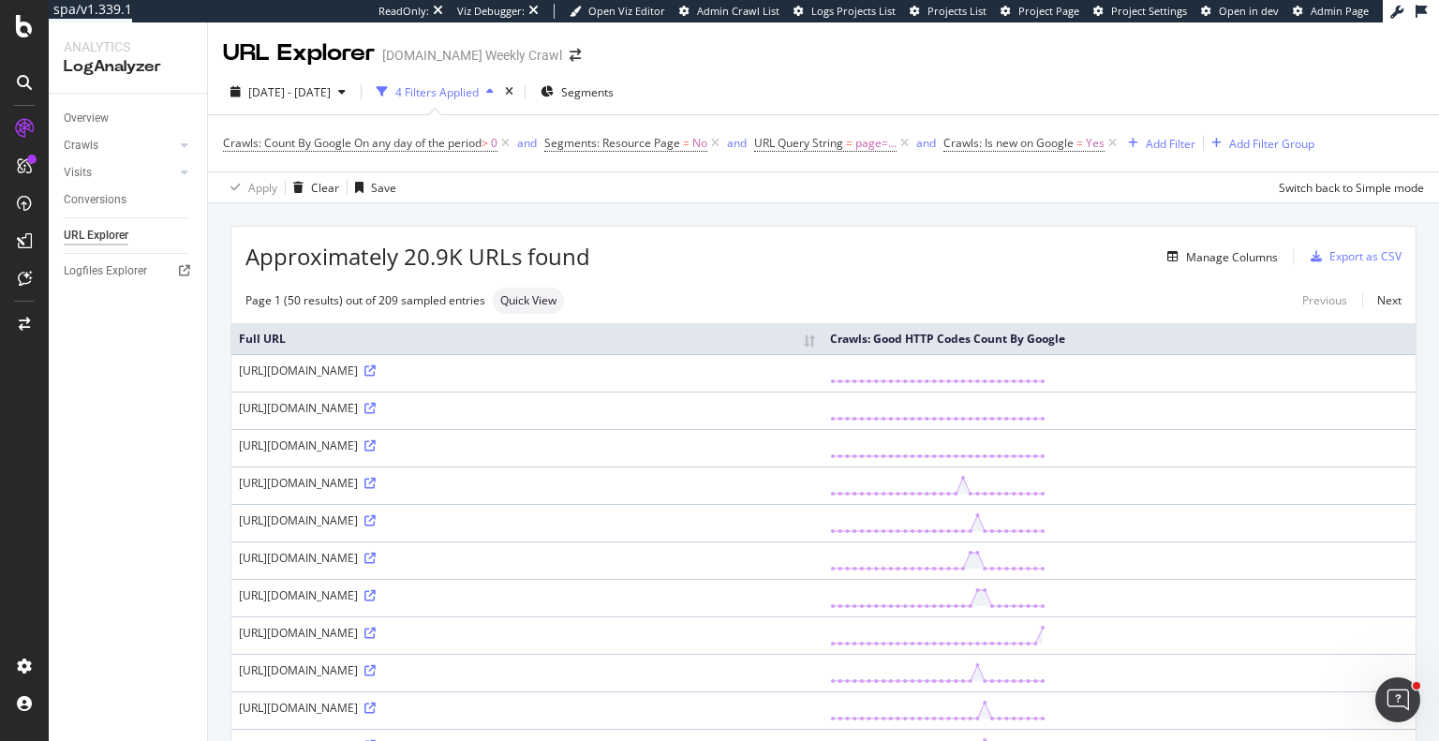
scroll to position [1578, 0]
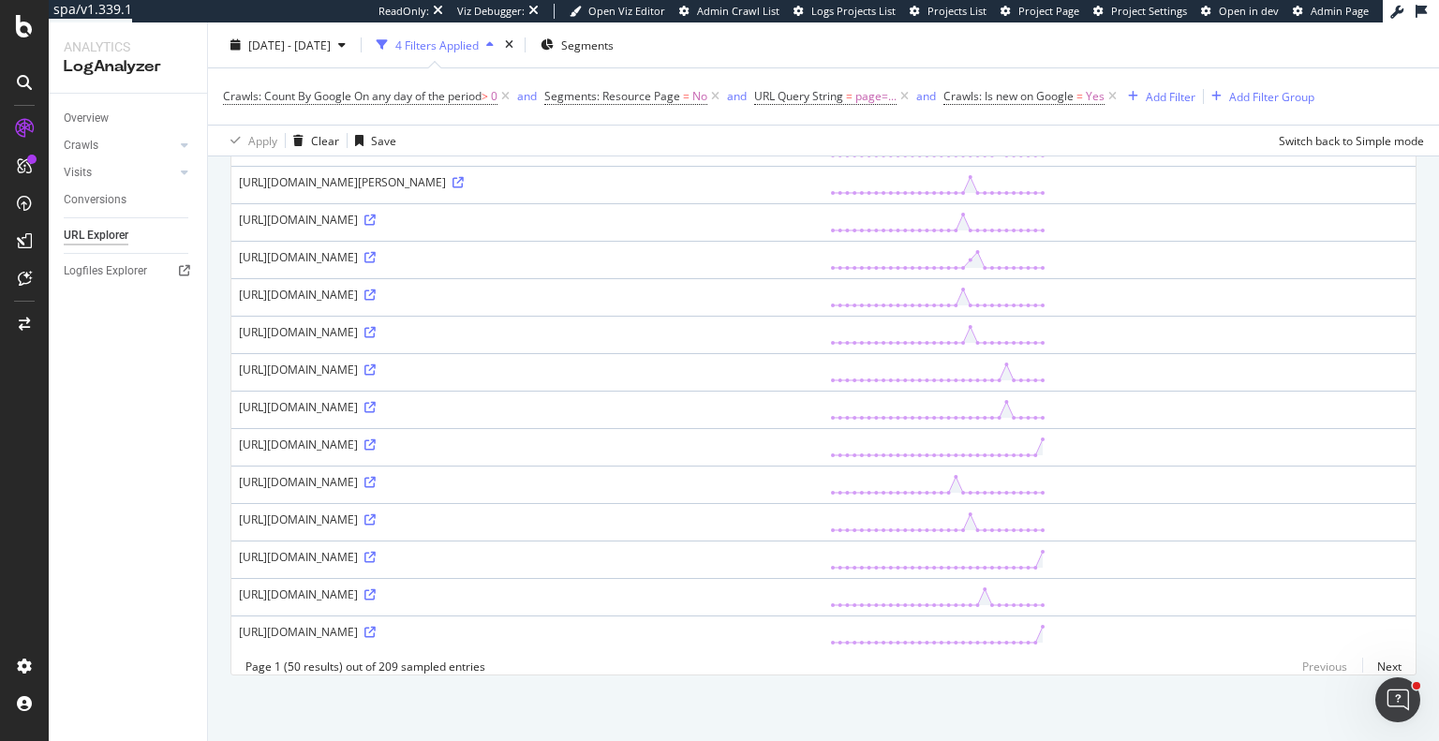
click at [823, 406] on td "https://www.levi.com/DE/en/bestsellers/c/levi_men_collections_bestsellers_south…" at bounding box center [526, 409] width 591 height 37
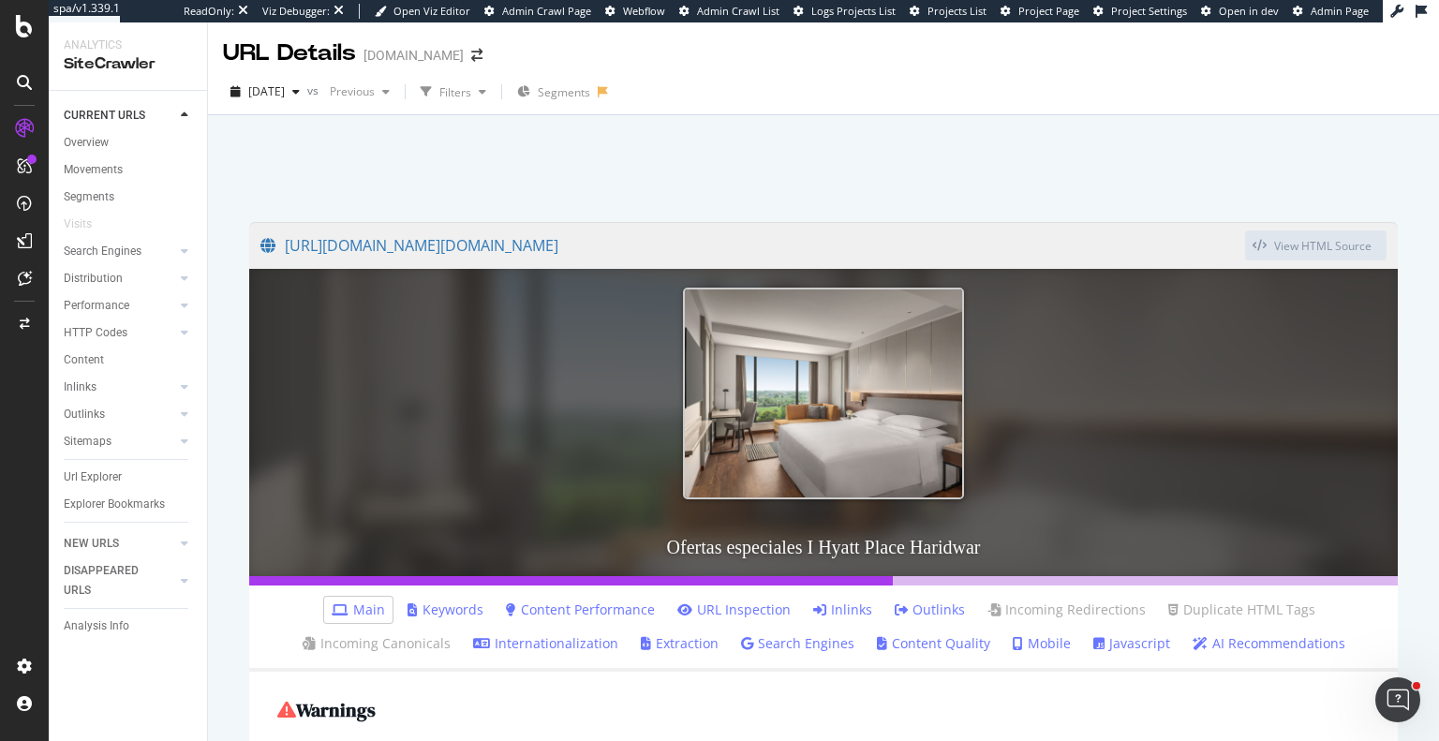
click at [577, 648] on link "Internationalization" at bounding box center [545, 643] width 145 height 19
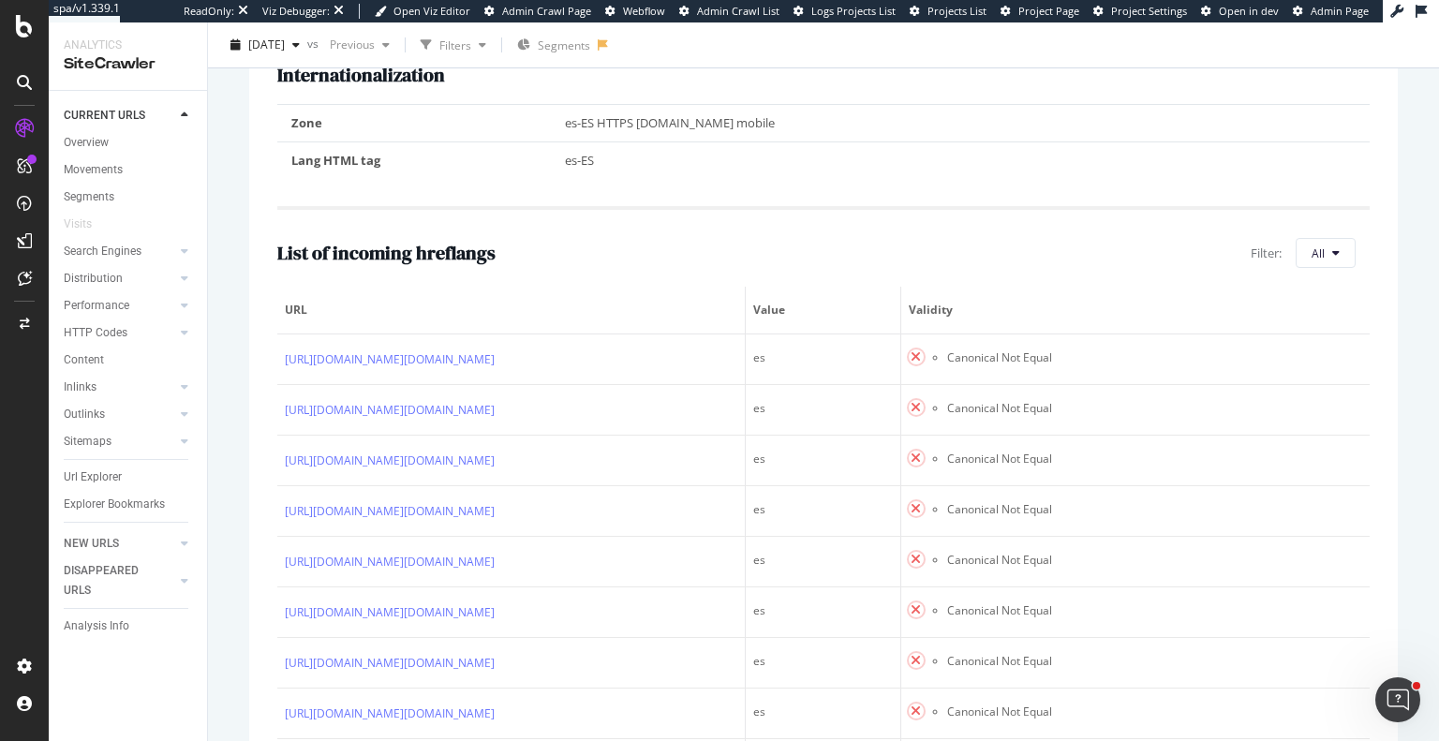
scroll to position [656, 0]
